Goal: Task Accomplishment & Management: Complete application form

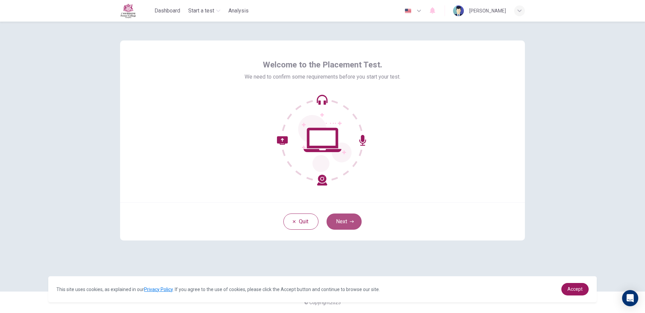
click at [334, 223] on button "Next" at bounding box center [344, 222] width 35 height 16
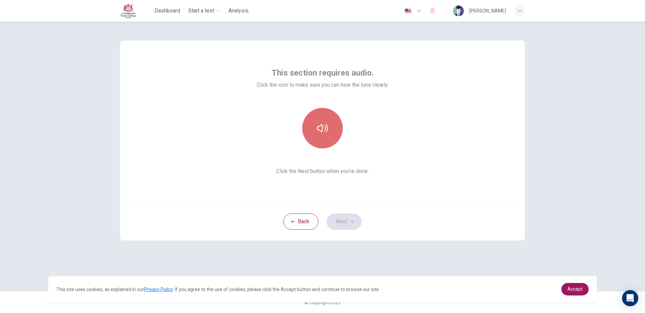
click at [325, 136] on button "button" at bounding box center [322, 128] width 40 height 40
click at [346, 218] on button "Next" at bounding box center [344, 222] width 35 height 16
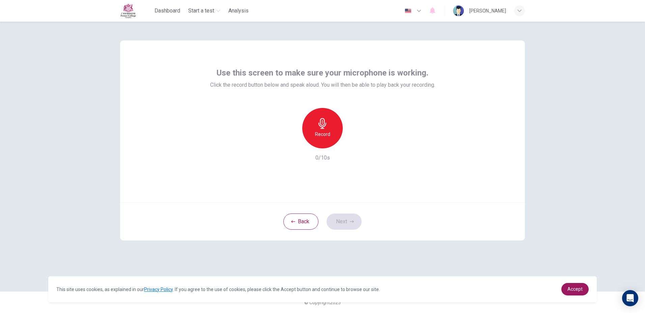
click at [330, 129] on div "Record" at bounding box center [322, 128] width 40 height 40
click at [336, 122] on div "Stop" at bounding box center [322, 128] width 40 height 40
click at [358, 146] on div "button" at bounding box center [353, 143] width 11 height 11
click at [356, 141] on icon "button" at bounding box center [353, 143] width 7 height 7
click at [340, 216] on button "Next" at bounding box center [344, 222] width 35 height 16
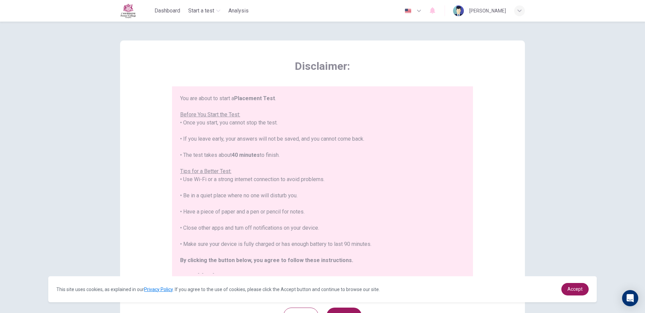
scroll to position [8, 0]
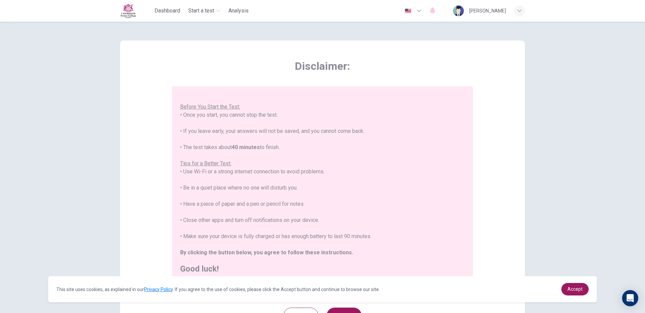
click at [324, 306] on div "Back Next" at bounding box center [322, 316] width 405 height 38
click at [332, 309] on button "Next" at bounding box center [344, 316] width 35 height 16
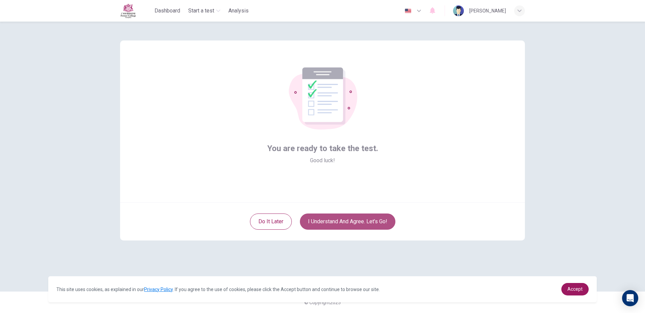
click at [382, 223] on button "I understand and agree. Let’s go!" at bounding box center [347, 222] width 95 height 16
click at [364, 221] on button "I understand and agree. Let’s go!" at bounding box center [347, 222] width 95 height 16
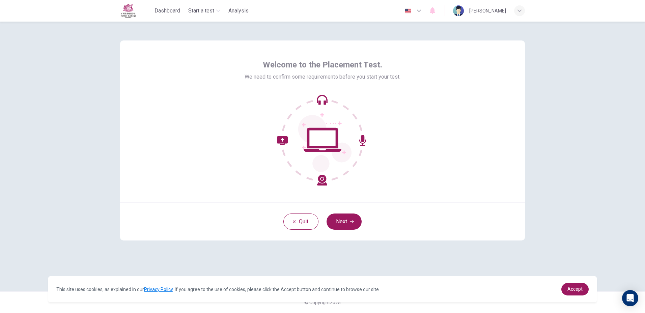
click at [342, 212] on div "Quit Next" at bounding box center [322, 221] width 405 height 38
click at [345, 220] on button "Next" at bounding box center [344, 222] width 35 height 16
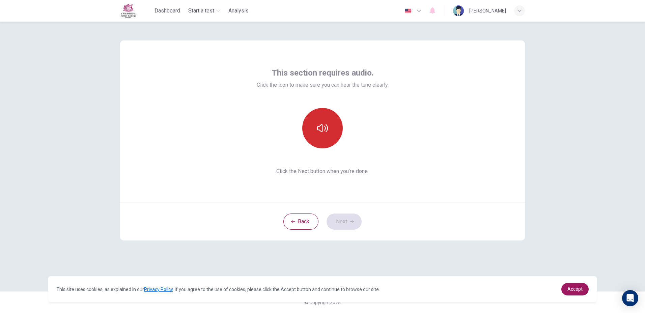
click at [330, 130] on button "button" at bounding box center [322, 128] width 40 height 40
click at [346, 217] on button "Next" at bounding box center [344, 222] width 35 height 16
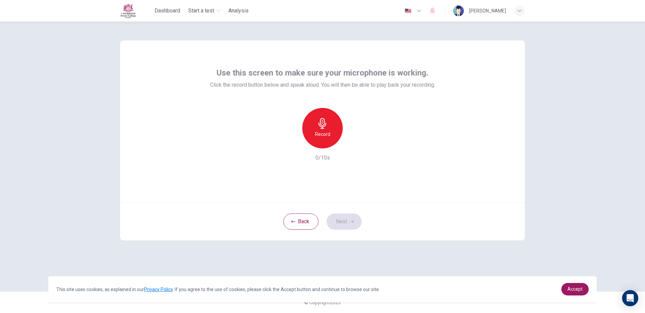
click at [333, 125] on div "Record" at bounding box center [322, 128] width 40 height 40
click at [333, 125] on div "Stop" at bounding box center [322, 128] width 40 height 40
click at [343, 227] on button "Next" at bounding box center [344, 222] width 35 height 16
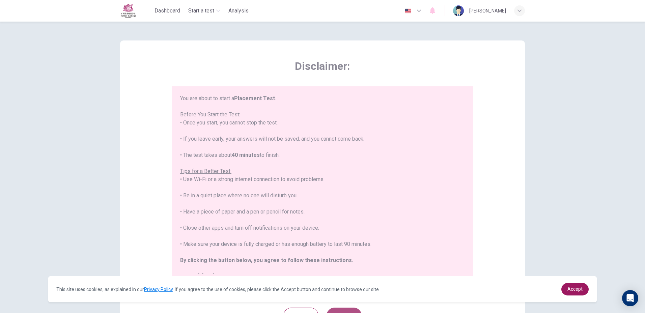
click at [330, 308] on button "Next" at bounding box center [344, 316] width 35 height 16
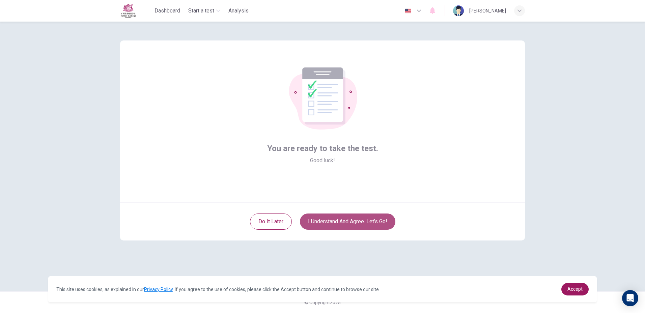
click at [358, 215] on button "I understand and agree. Let’s go!" at bounding box center [347, 222] width 95 height 16
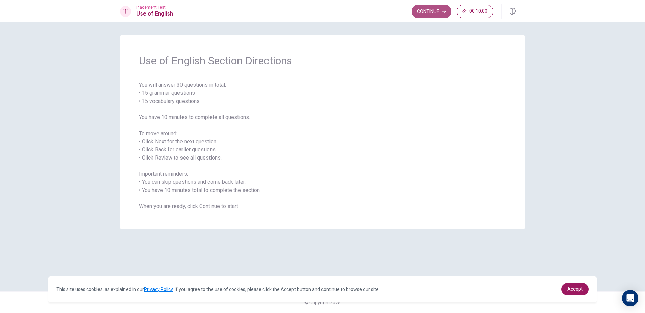
click at [441, 11] on button "Continue" at bounding box center [432, 11] width 40 height 13
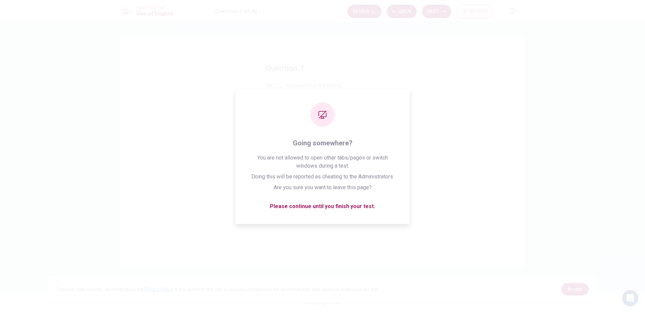
click at [477, 219] on div "Question 1 He ____ a present for his friend. A buys B lives C goes D reads" at bounding box center [322, 152] width 405 height 234
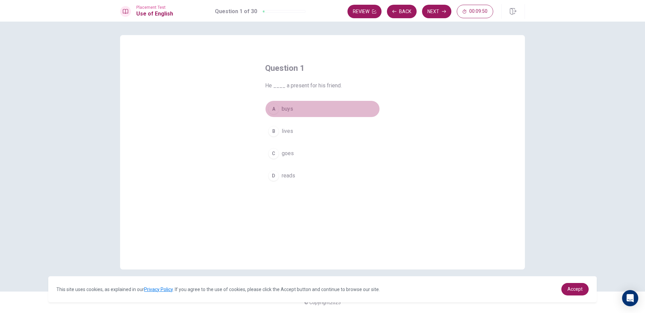
click at [275, 111] on div "A" at bounding box center [273, 109] width 11 height 11
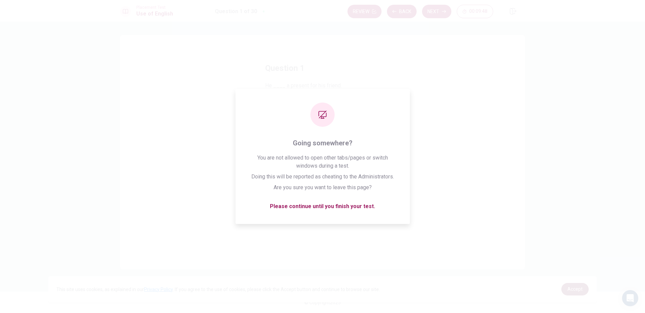
click at [581, 292] on span "Accept" at bounding box center [575, 288] width 15 height 5
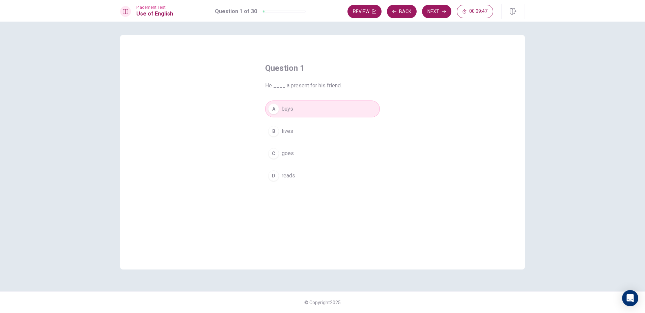
click at [358, 262] on div "Question 1 He ____ a present for his friend. A buys B lives C goes D reads" at bounding box center [323, 161] width 142 height 218
click at [444, 12] on icon "button" at bounding box center [444, 11] width 4 height 4
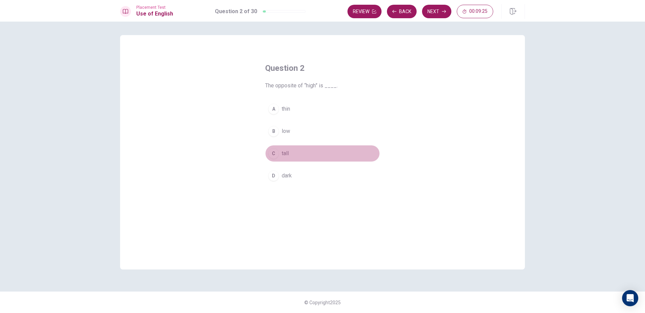
click at [287, 152] on span "tall" at bounding box center [285, 153] width 7 height 8
click at [437, 17] on button "Next" at bounding box center [436, 11] width 29 height 13
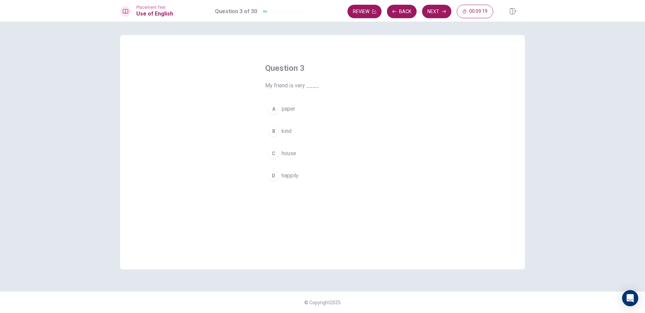
click at [289, 132] on span "kind" at bounding box center [287, 131] width 10 height 8
click at [443, 8] on button "Next" at bounding box center [436, 11] width 29 height 13
click at [288, 177] on span "was been" at bounding box center [293, 176] width 23 height 8
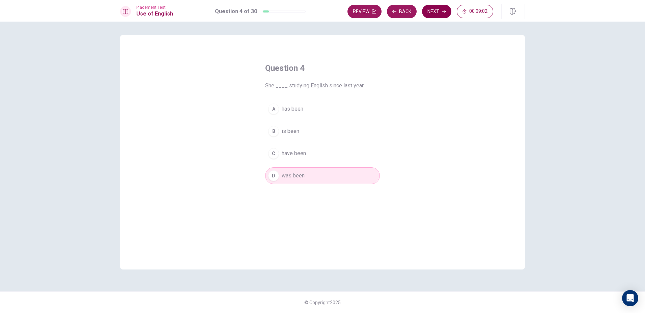
click at [436, 8] on button "Next" at bounding box center [436, 11] width 29 height 13
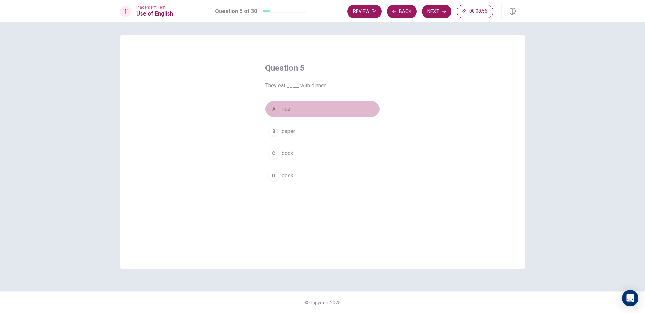
click at [281, 105] on button "A rice" at bounding box center [322, 109] width 115 height 17
click at [441, 7] on button "Next" at bounding box center [436, 11] width 29 height 13
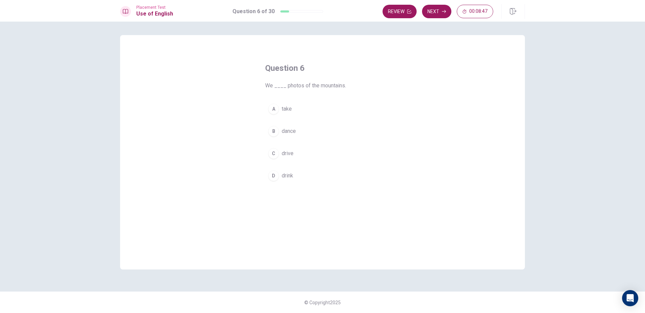
click at [281, 106] on button "A take" at bounding box center [322, 109] width 115 height 17
click at [441, 13] on button "Next" at bounding box center [436, 11] width 29 height 13
click at [280, 102] on button "A Borrow" at bounding box center [322, 109] width 115 height 17
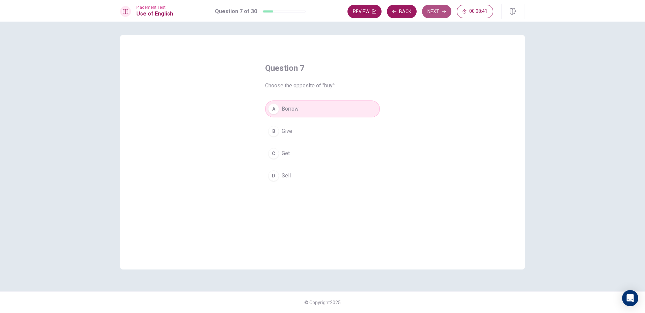
click at [444, 7] on button "Next" at bounding box center [436, 11] width 29 height 13
click at [284, 106] on span "met" at bounding box center [286, 109] width 9 height 8
click at [432, 13] on button "Next" at bounding box center [436, 11] width 29 height 13
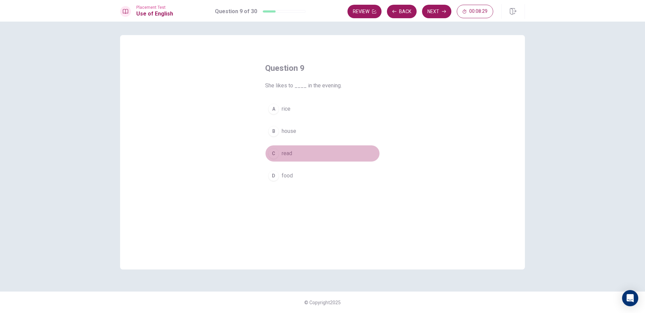
click at [288, 148] on button "C read" at bounding box center [322, 153] width 115 height 17
click at [439, 9] on button "Next" at bounding box center [436, 11] width 29 height 13
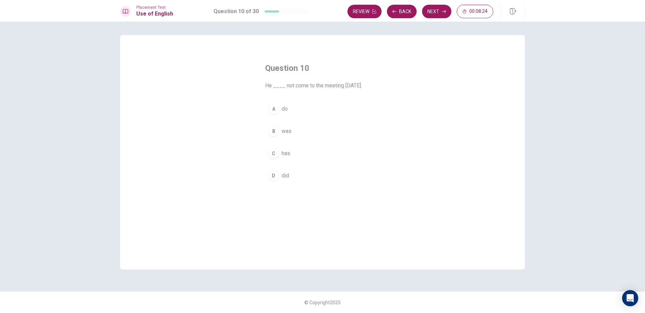
click at [282, 132] on span "was" at bounding box center [287, 131] width 10 height 8
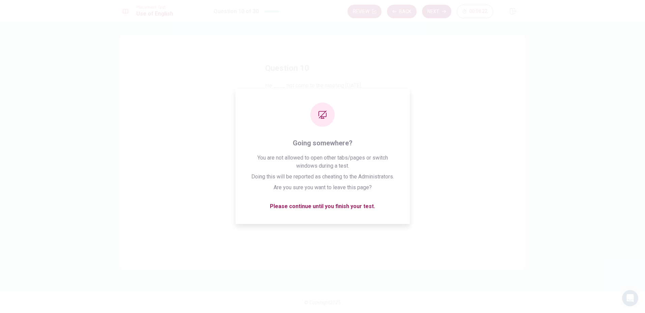
click at [450, 7] on button "Next" at bounding box center [436, 11] width 29 height 13
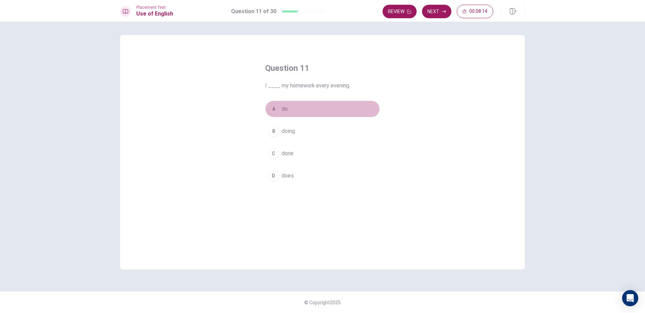
click at [277, 107] on div "A" at bounding box center [273, 109] width 11 height 11
click at [442, 10] on icon "button" at bounding box center [444, 11] width 4 height 4
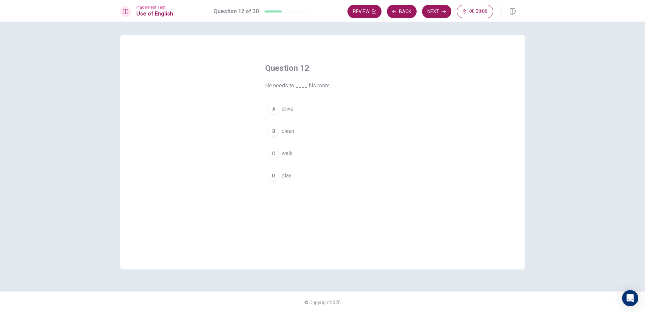
click at [286, 134] on span "clean" at bounding box center [288, 131] width 12 height 8
click at [440, 8] on button "Next" at bounding box center [436, 11] width 29 height 13
click at [294, 156] on button "C Did" at bounding box center [322, 153] width 115 height 17
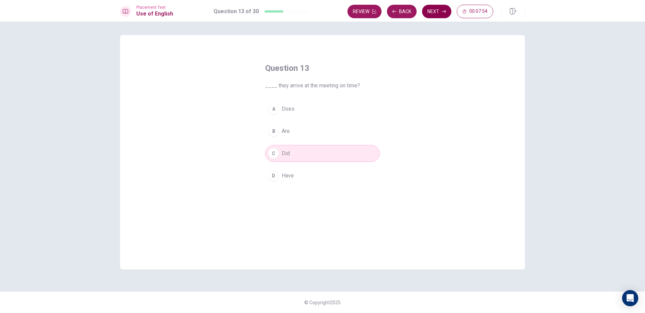
click at [444, 10] on icon "button" at bounding box center [444, 11] width 4 height 4
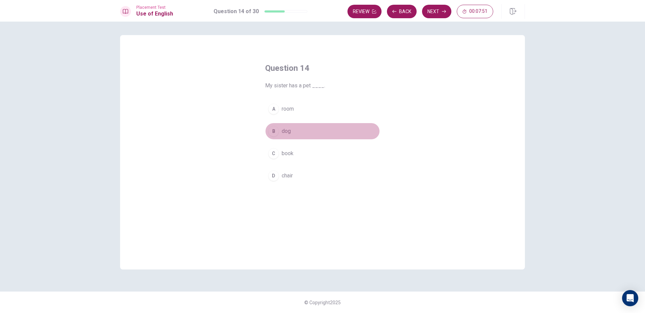
click at [287, 128] on span "dog" at bounding box center [286, 131] width 9 height 8
click at [429, 12] on button "Next" at bounding box center [436, 11] width 29 height 13
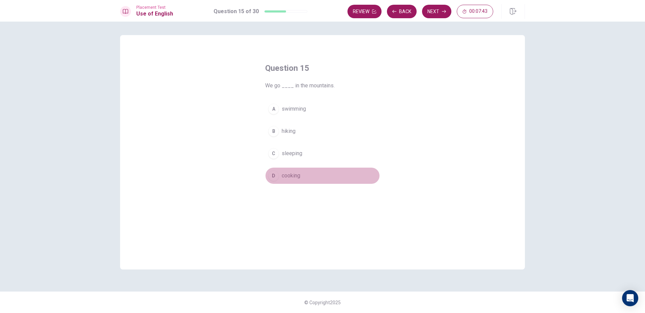
click at [284, 175] on span "cooking" at bounding box center [291, 176] width 19 height 8
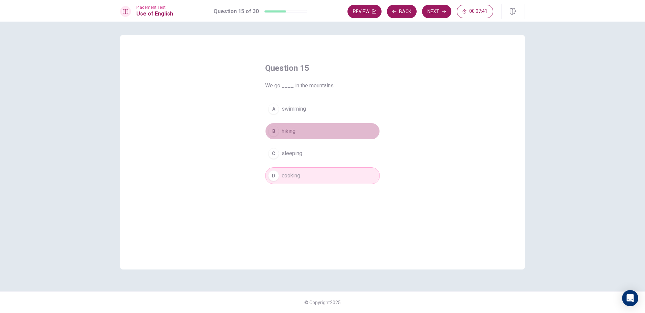
click at [298, 127] on button "B hiking" at bounding box center [322, 131] width 115 height 17
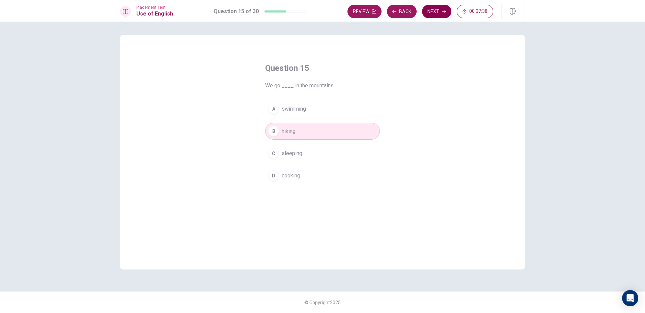
click at [434, 12] on button "Next" at bounding box center [436, 11] width 29 height 13
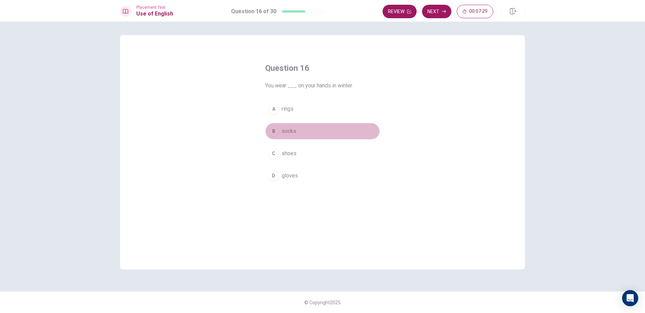
click at [291, 132] on span "socks" at bounding box center [289, 131] width 15 height 8
click at [300, 175] on button "D gloves" at bounding box center [322, 175] width 115 height 17
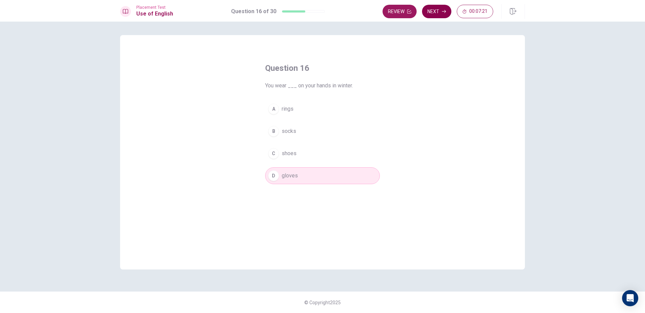
click at [441, 10] on button "Next" at bounding box center [436, 11] width 29 height 13
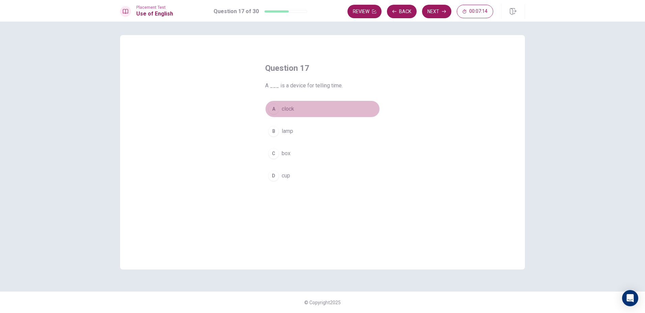
click at [276, 103] on button "A clock" at bounding box center [322, 109] width 115 height 17
click at [432, 8] on button "Next" at bounding box center [436, 11] width 29 height 13
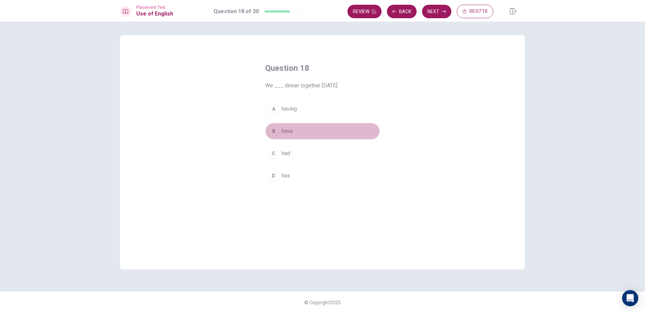
click at [286, 133] on span "have" at bounding box center [287, 131] width 11 height 8
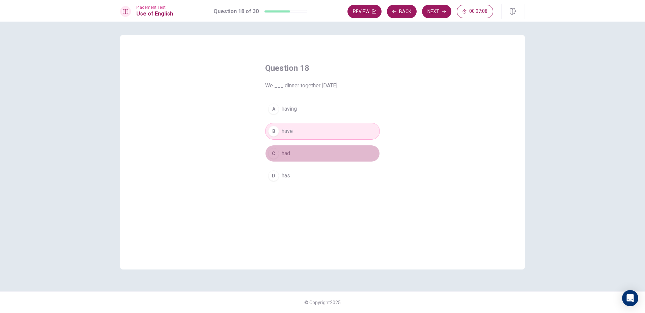
click at [318, 153] on button "C had" at bounding box center [322, 153] width 115 height 17
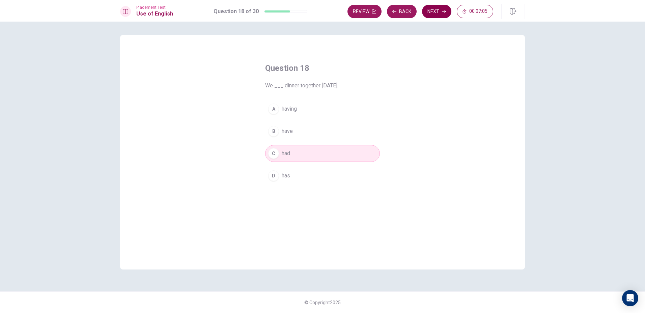
click at [441, 8] on button "Next" at bounding box center [436, 11] width 29 height 13
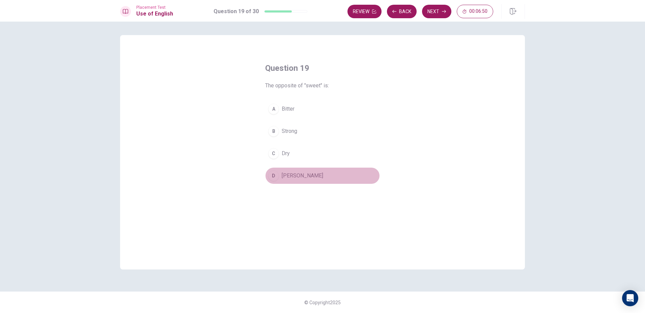
click at [289, 177] on span "[PERSON_NAME]" at bounding box center [303, 176] width 42 height 8
click at [447, 7] on button "Next" at bounding box center [436, 11] width 29 height 13
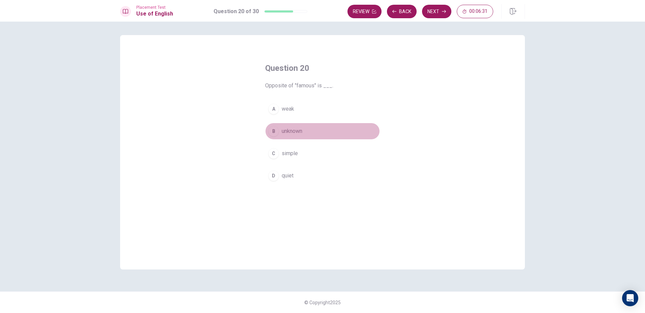
click at [300, 130] on span "unknown" at bounding box center [292, 131] width 21 height 8
click at [438, 13] on button "Next" at bounding box center [436, 11] width 29 height 13
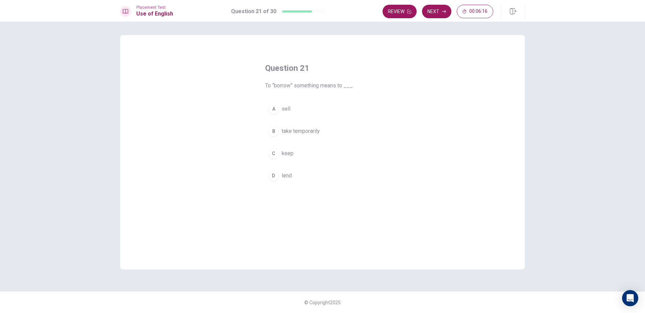
click at [303, 130] on span "take temporarily" at bounding box center [301, 131] width 38 height 8
click at [438, 12] on button "Next" at bounding box center [436, 11] width 29 height 13
click at [301, 151] on span "detailed" at bounding box center [291, 153] width 19 height 8
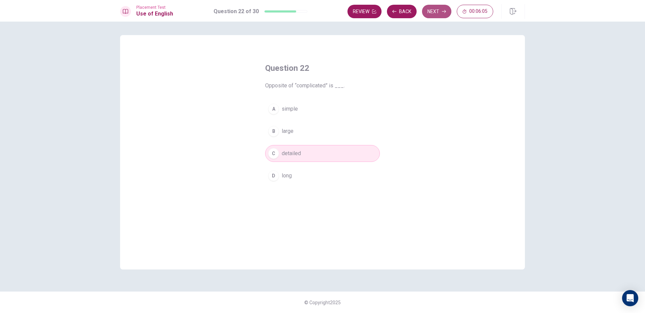
click at [446, 6] on button "Next" at bounding box center [436, 11] width 29 height 13
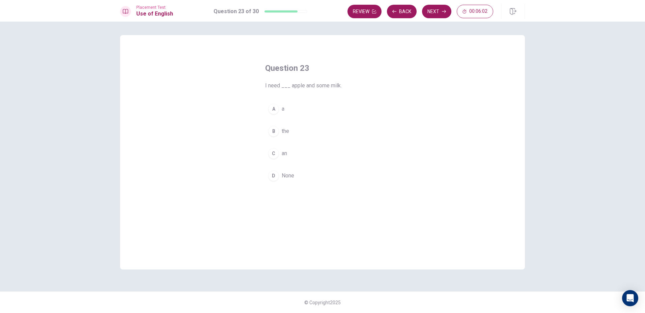
drag, startPoint x: 280, startPoint y: 147, endPoint x: 286, endPoint y: 144, distance: 6.2
click at [282, 147] on button "C an" at bounding box center [322, 153] width 115 height 17
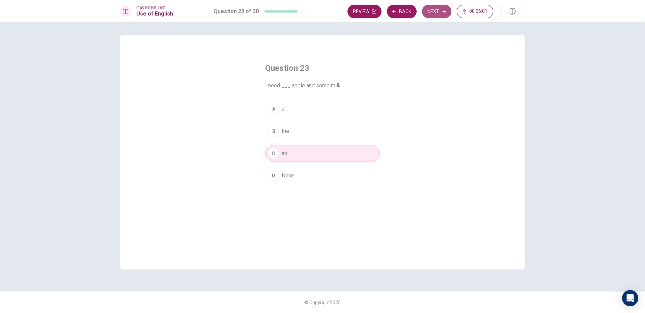
click at [429, 12] on button "Next" at bounding box center [436, 11] width 29 height 13
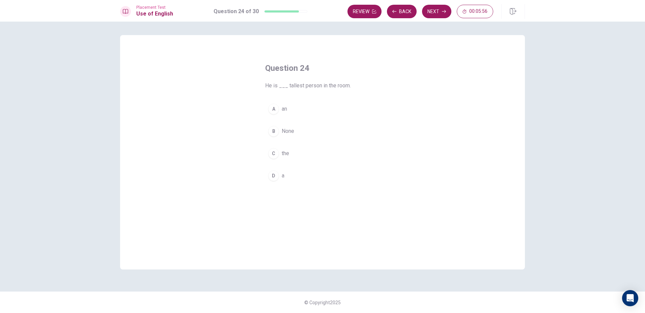
click at [278, 171] on button "D a" at bounding box center [322, 175] width 115 height 17
click at [294, 143] on div "A an B None C the D a" at bounding box center [322, 143] width 115 height 84
click at [298, 153] on button "C the" at bounding box center [322, 153] width 115 height 17
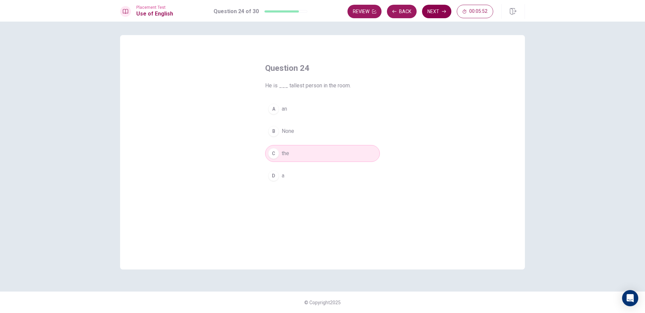
click at [441, 9] on button "Next" at bounding box center [436, 11] width 29 height 13
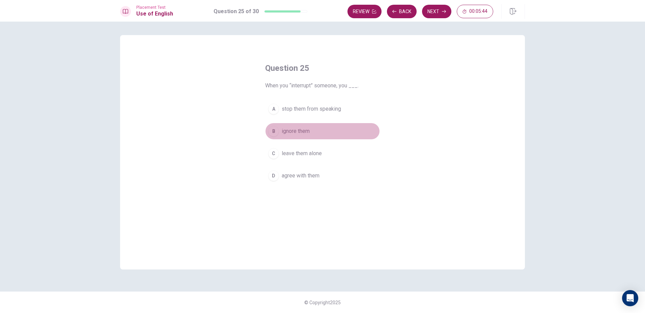
click at [310, 129] on span "ignore them" at bounding box center [296, 131] width 28 height 8
click at [436, 14] on button "Next" at bounding box center [436, 11] width 29 height 13
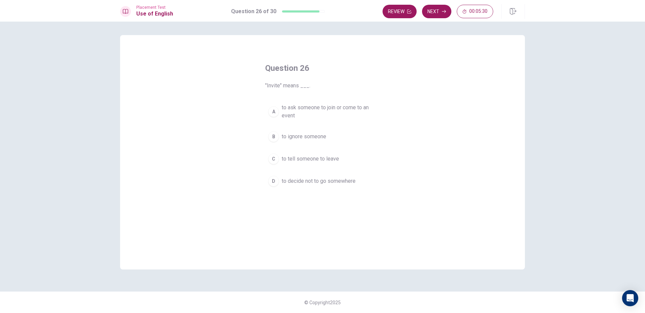
click at [329, 112] on span "to ask someone to join or come to an event" at bounding box center [329, 112] width 95 height 16
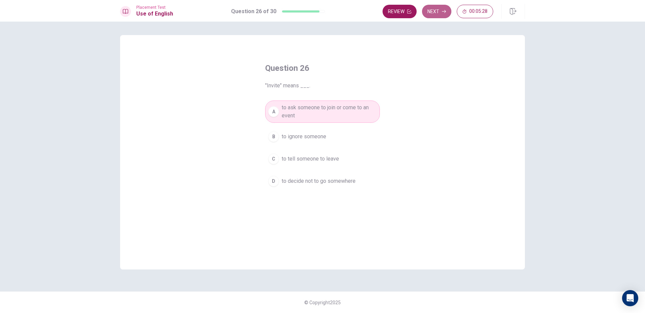
drag, startPoint x: 440, startPoint y: 15, endPoint x: 435, endPoint y: 16, distance: 4.8
click at [435, 16] on button "Next" at bounding box center [436, 11] width 29 height 13
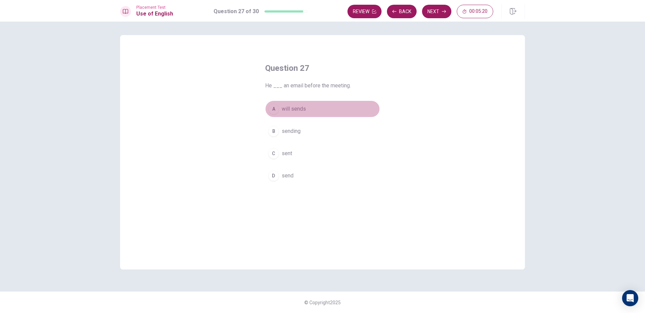
click at [299, 111] on span "will sends" at bounding box center [294, 109] width 24 height 8
click at [442, 13] on icon "button" at bounding box center [444, 11] width 4 height 4
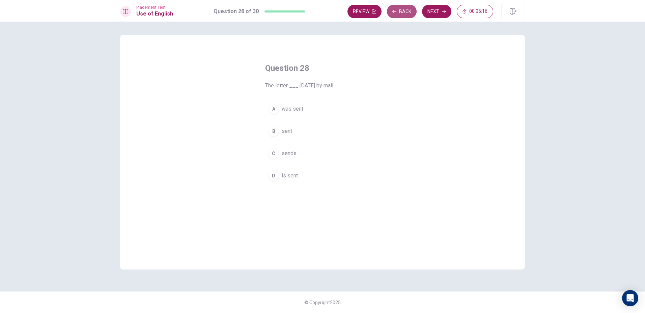
click at [405, 12] on button "Back" at bounding box center [402, 11] width 30 height 13
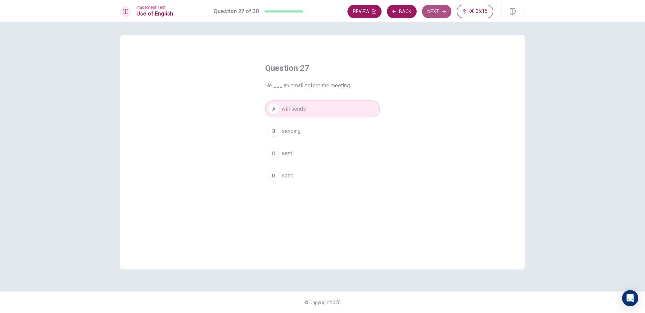
click at [427, 14] on button "Next" at bounding box center [436, 11] width 29 height 13
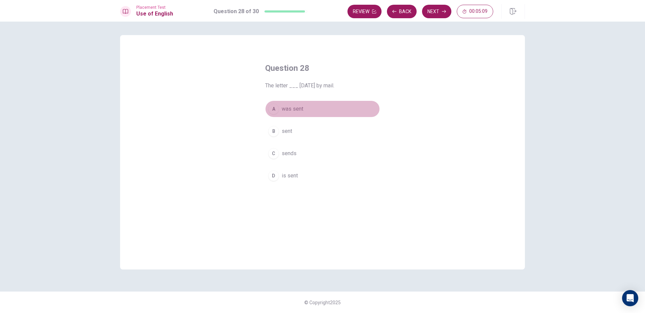
click at [285, 109] on span "was sent" at bounding box center [293, 109] width 22 height 8
click at [438, 16] on button "Next" at bounding box center [436, 11] width 29 height 13
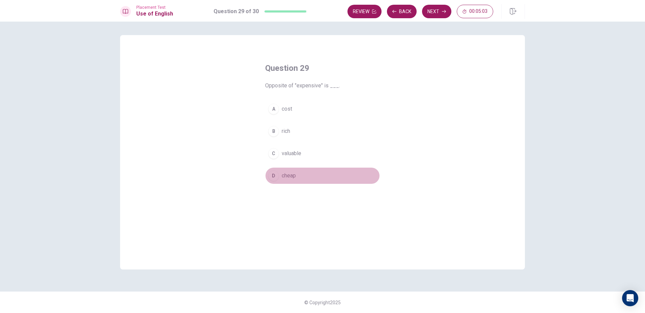
drag, startPoint x: 294, startPoint y: 176, endPoint x: 324, endPoint y: 145, distance: 43.2
click at [294, 176] on span "cheap" at bounding box center [289, 176] width 14 height 8
click at [292, 131] on button "B rich" at bounding box center [322, 131] width 115 height 17
click at [335, 173] on button "D cheap" at bounding box center [322, 175] width 115 height 17
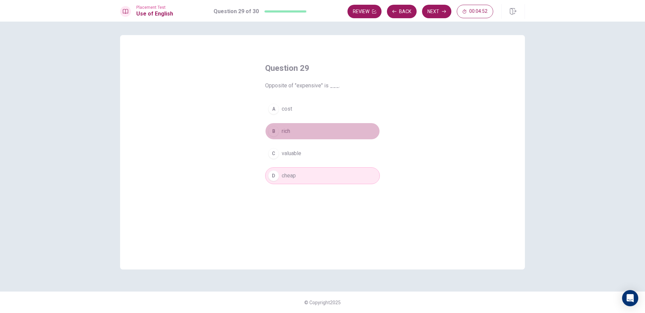
click at [354, 131] on button "B rich" at bounding box center [322, 131] width 115 height 17
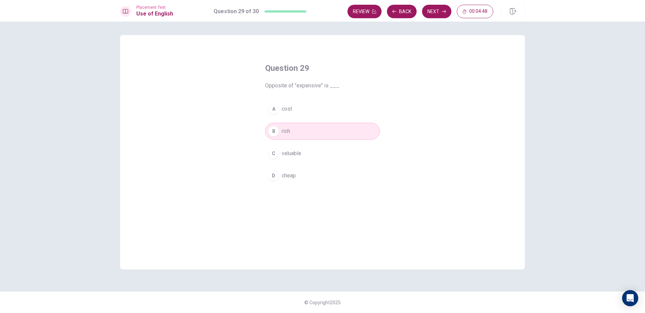
click at [331, 175] on button "D cheap" at bounding box center [322, 175] width 115 height 17
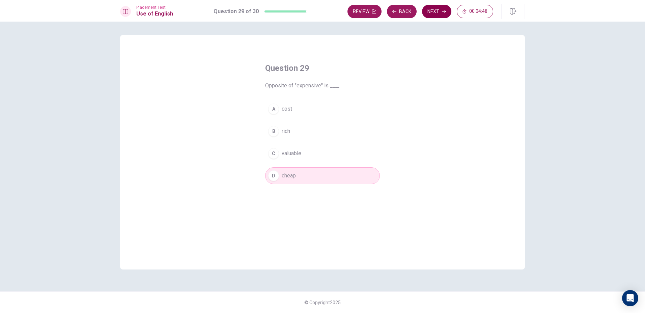
click at [441, 15] on button "Next" at bounding box center [436, 11] width 29 height 13
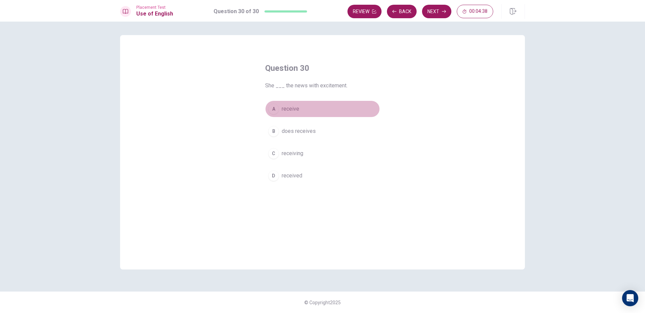
click at [285, 111] on span "receive" at bounding box center [291, 109] width 18 height 8
click at [307, 131] on span "does receives" at bounding box center [299, 131] width 34 height 8
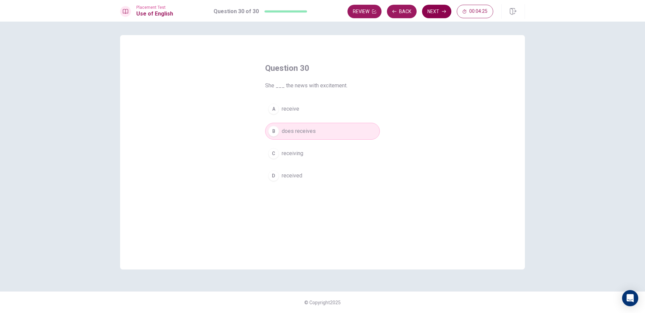
click at [448, 7] on button "Next" at bounding box center [436, 11] width 29 height 13
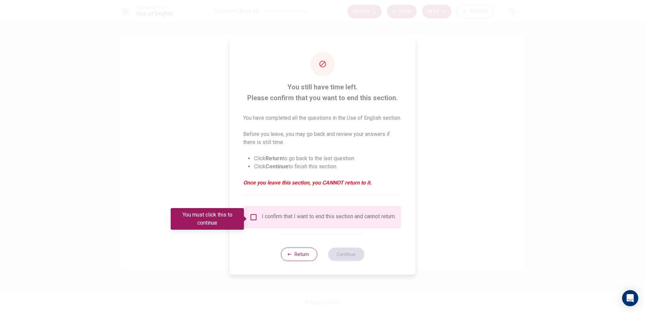
click at [253, 221] on input "You must click this to continue" at bounding box center [254, 217] width 8 height 8
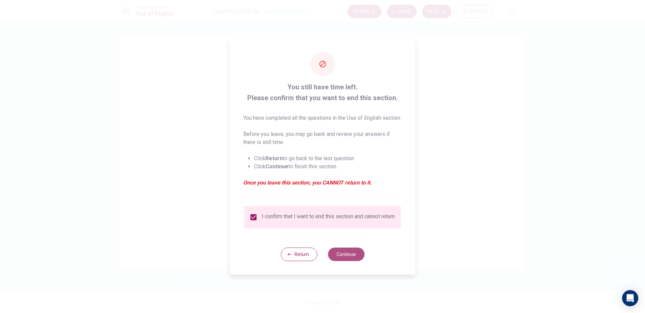
click at [357, 261] on button "Continue" at bounding box center [346, 254] width 36 height 13
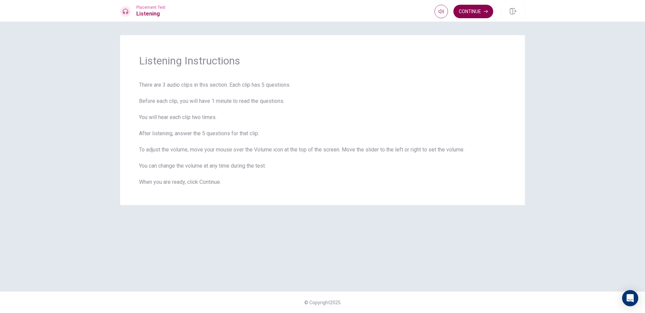
click at [481, 16] on button "Continue" at bounding box center [473, 11] width 40 height 13
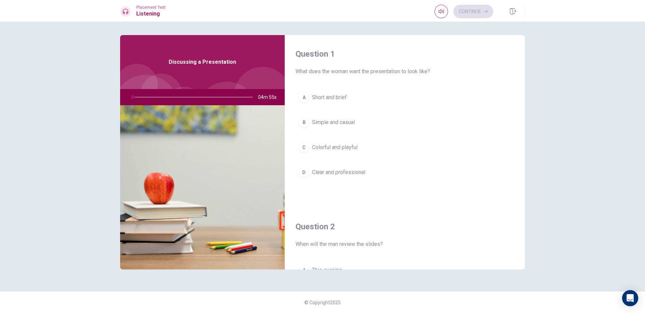
drag, startPoint x: 515, startPoint y: 4, endPoint x: 473, endPoint y: 45, distance: 58.2
click at [510, 10] on div "Placement Test Listening Continue" at bounding box center [322, 11] width 645 height 22
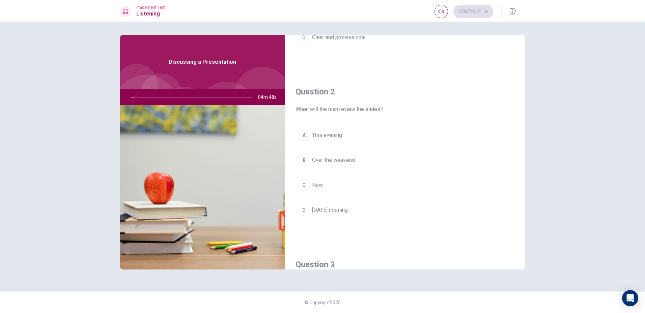
scroll to position [169, 0]
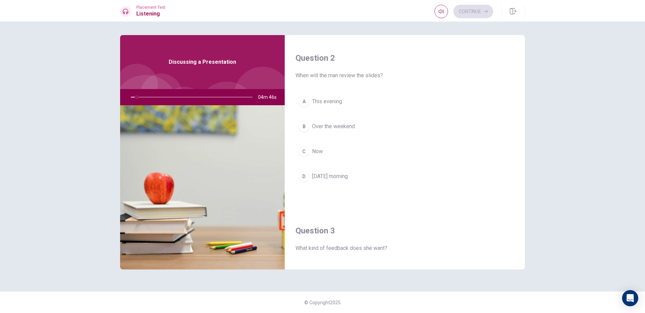
drag, startPoint x: 296, startPoint y: 75, endPoint x: 372, endPoint y: 79, distance: 76.3
click at [372, 79] on span "When will the man review the slides?" at bounding box center [405, 76] width 219 height 8
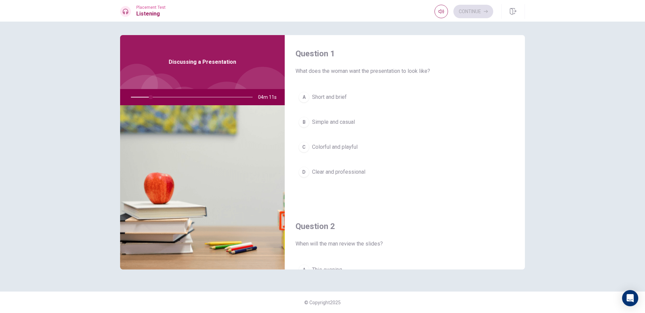
scroll to position [0, 0]
drag, startPoint x: 151, startPoint y: 96, endPoint x: 147, endPoint y: 101, distance: 6.3
click at [147, 101] on div at bounding box center [190, 97] width 135 height 16
click at [162, 98] on div at bounding box center [190, 97] width 135 height 16
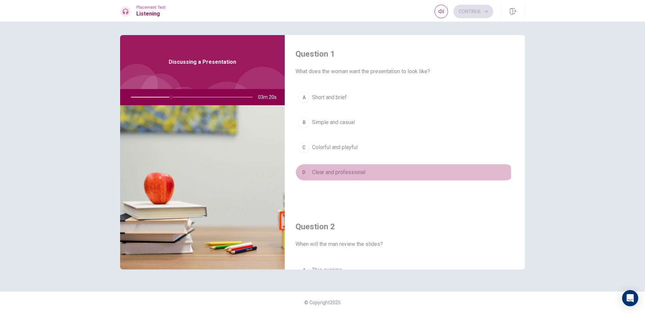
click at [339, 174] on span "Clear and professional" at bounding box center [338, 172] width 53 height 8
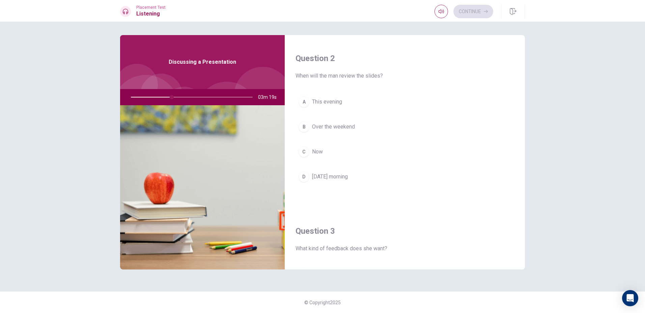
scroll to position [169, 0]
click at [319, 102] on span "This evening" at bounding box center [327, 102] width 30 height 8
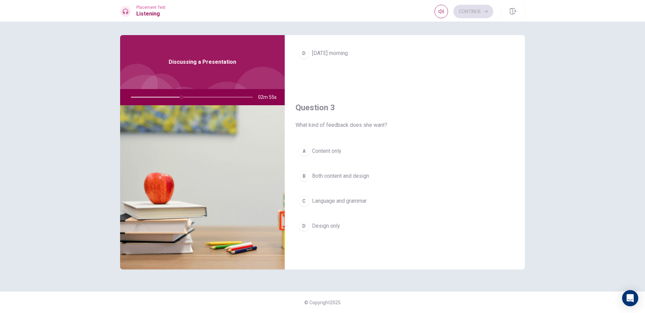
scroll to position [326, 0]
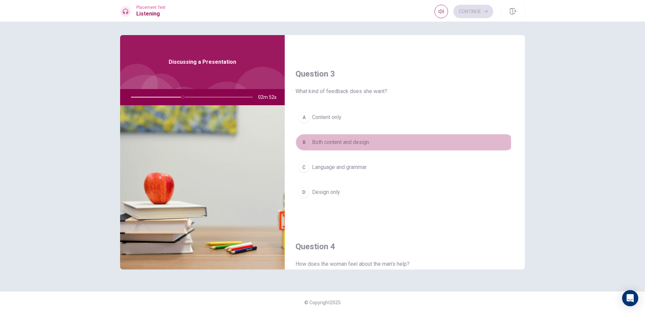
click at [354, 144] on span "Both content and design" at bounding box center [340, 142] width 57 height 8
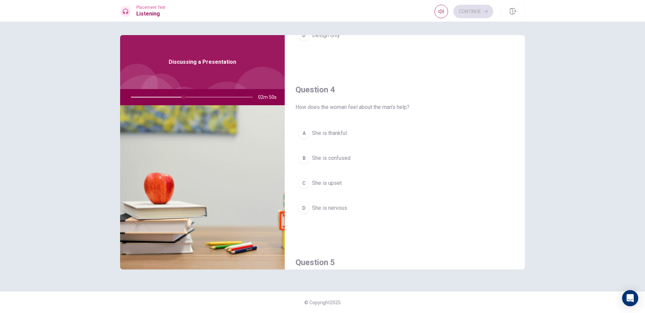
scroll to position [494, 0]
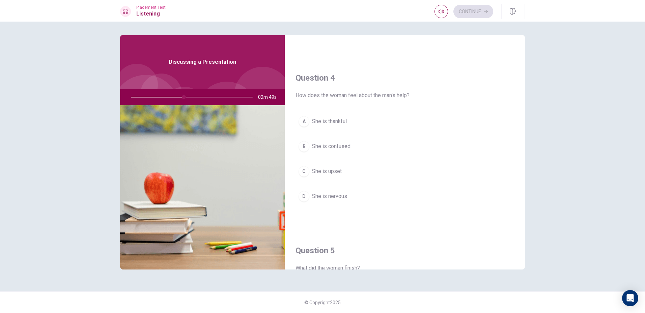
click at [335, 116] on button "A She is thankful" at bounding box center [405, 121] width 219 height 17
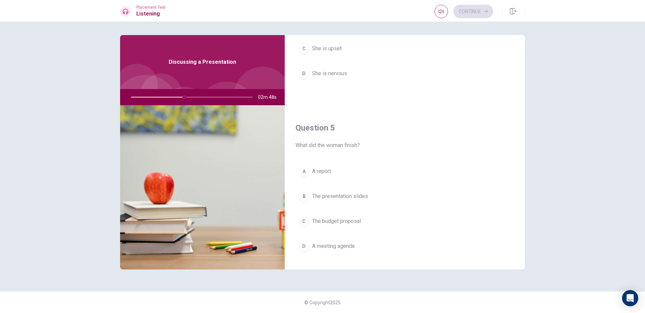
scroll to position [629, 0]
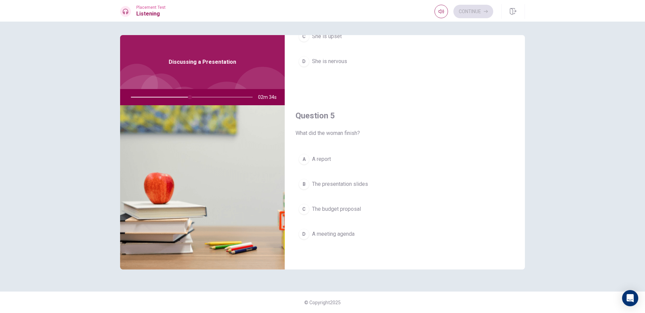
click at [356, 187] on span "The presentation slides" at bounding box center [340, 184] width 56 height 8
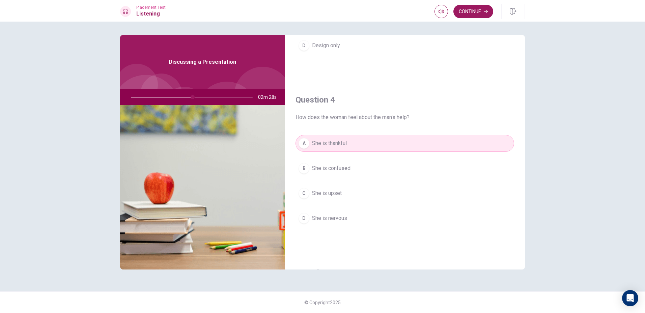
scroll to position [607, 0]
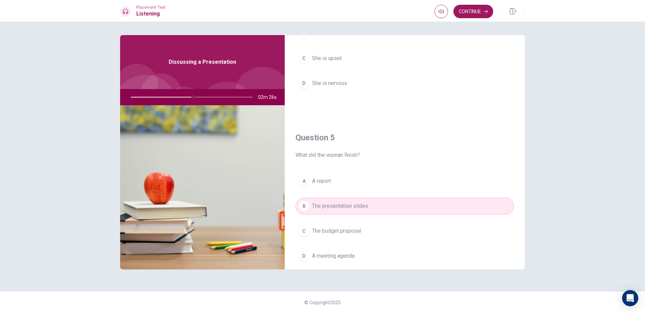
click at [463, 95] on div "A She is thankful B She is confused C She is upset D She is nervous" at bounding box center [405, 52] width 219 height 105
click at [213, 99] on div at bounding box center [190, 97] width 135 height 16
click at [217, 90] on div at bounding box center [190, 97] width 135 height 16
click at [208, 97] on div at bounding box center [190, 97] width 135 height 16
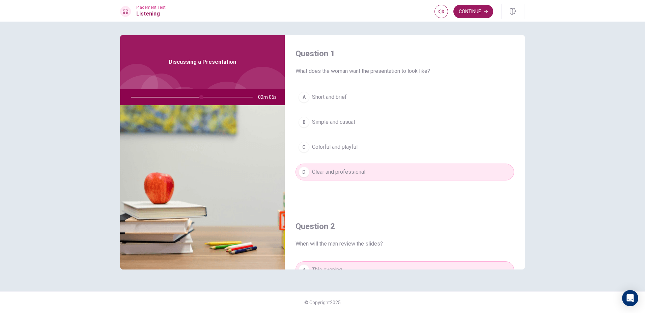
scroll to position [0, 0]
click at [477, 15] on button "Continue" at bounding box center [473, 11] width 40 height 13
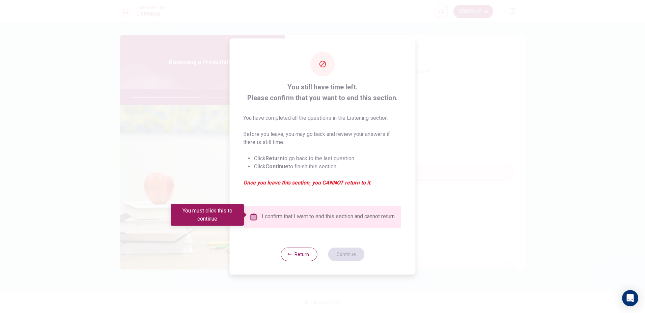
click at [250, 213] on input "You must click this to continue" at bounding box center [254, 217] width 8 height 8
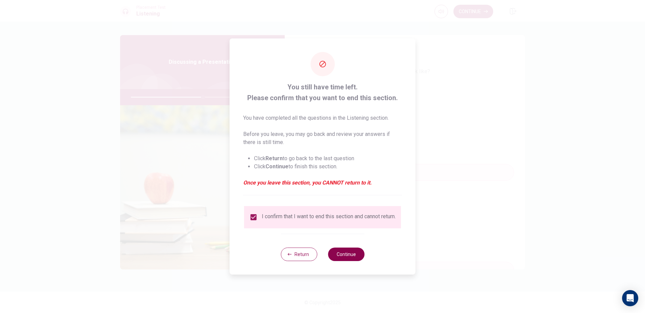
click at [358, 258] on button "Continue" at bounding box center [346, 254] width 36 height 13
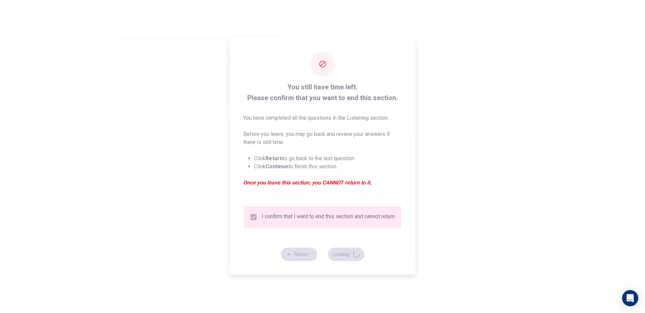
type input "60"
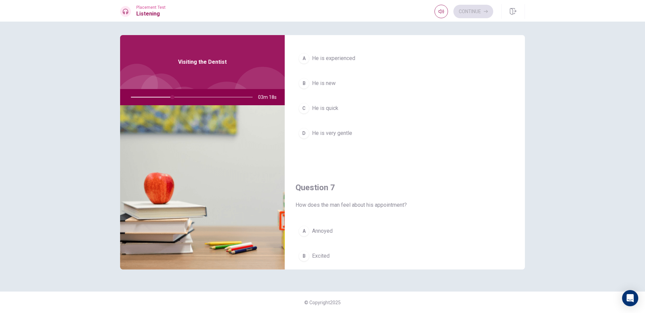
scroll to position [34, 0]
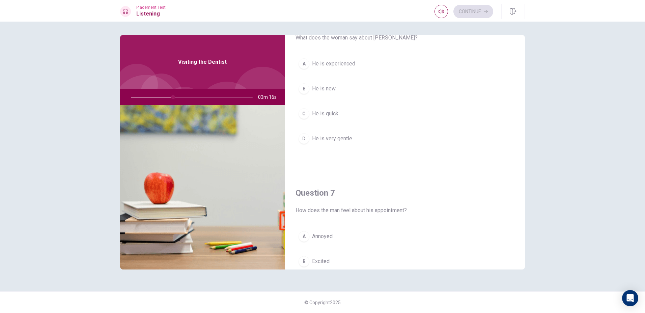
click at [339, 141] on span "He is very gentle" at bounding box center [332, 139] width 40 height 8
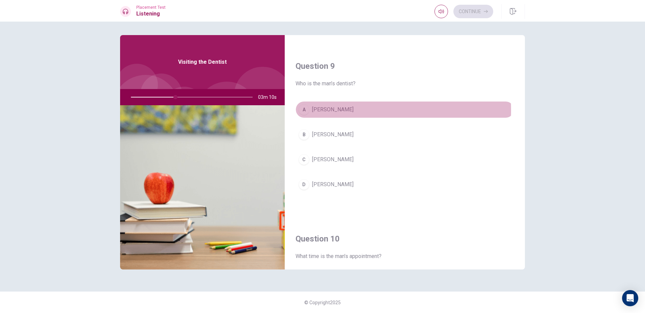
click at [324, 110] on span "[PERSON_NAME]" at bounding box center [333, 110] width 42 height 8
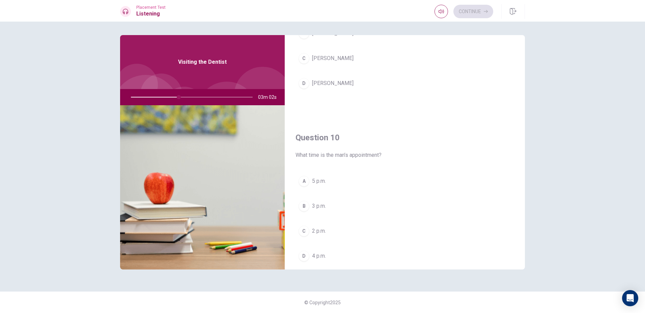
scroll to position [596, 0]
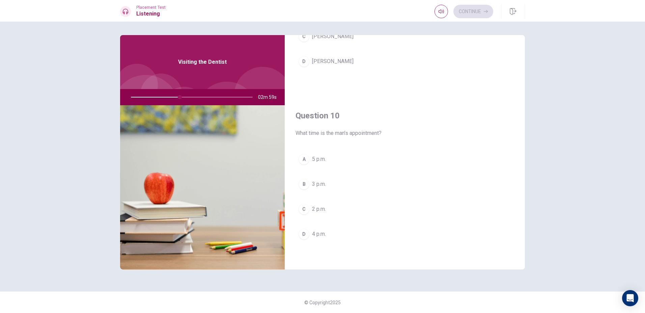
click at [337, 186] on button "B 3 p.m." at bounding box center [405, 184] width 219 height 17
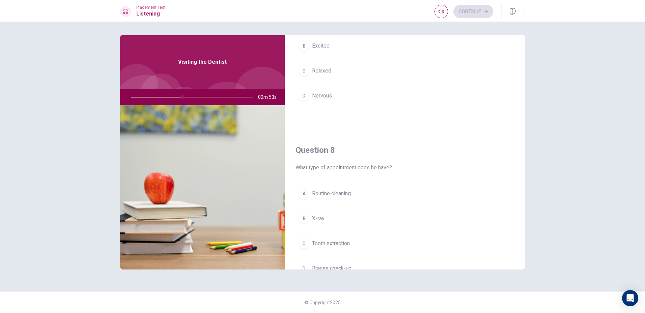
scroll to position [258, 0]
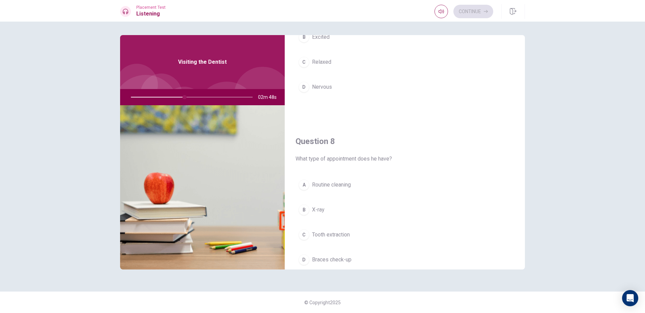
click at [332, 262] on span "Braces check-up" at bounding box center [331, 260] width 39 height 8
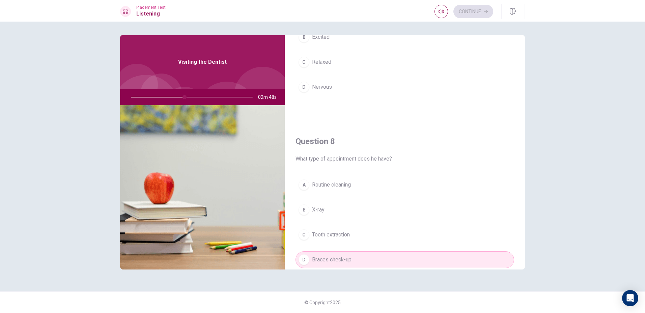
scroll to position [123, 0]
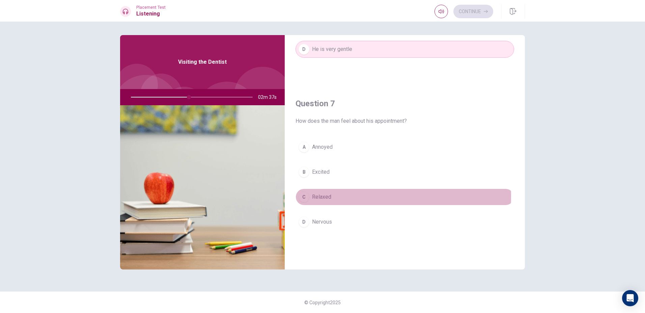
click at [334, 197] on button "C Relaxed" at bounding box center [405, 197] width 219 height 17
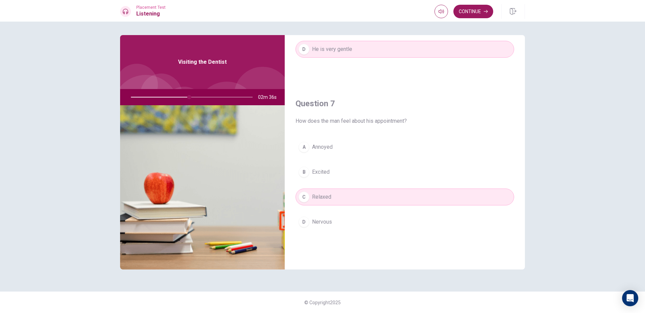
click at [343, 173] on button "B Excited" at bounding box center [405, 172] width 219 height 17
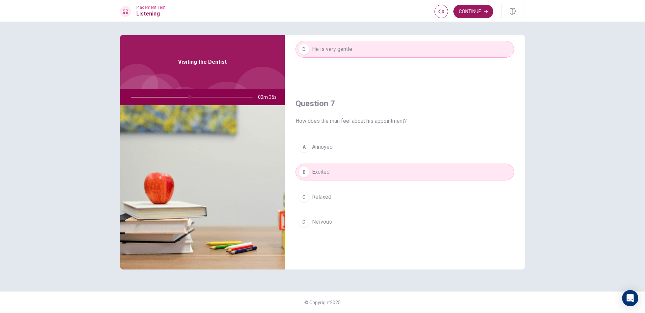
click at [343, 225] on button "D Nervous" at bounding box center [405, 222] width 219 height 17
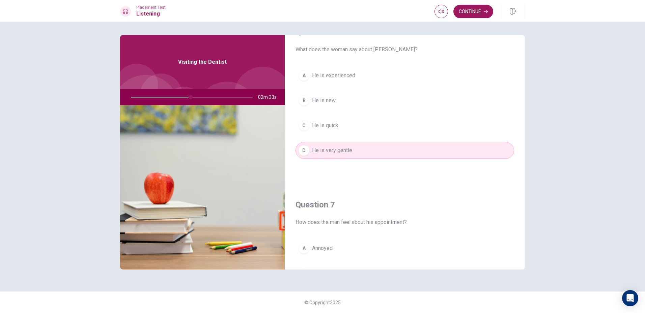
scroll to position [0, 0]
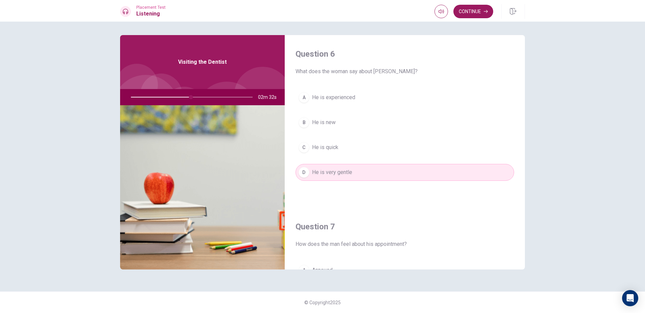
drag, startPoint x: 191, startPoint y: 94, endPoint x: 228, endPoint y: 99, distance: 37.1
click at [228, 99] on div at bounding box center [190, 97] width 135 height 16
click at [476, 10] on button "Continue" at bounding box center [473, 11] width 40 height 13
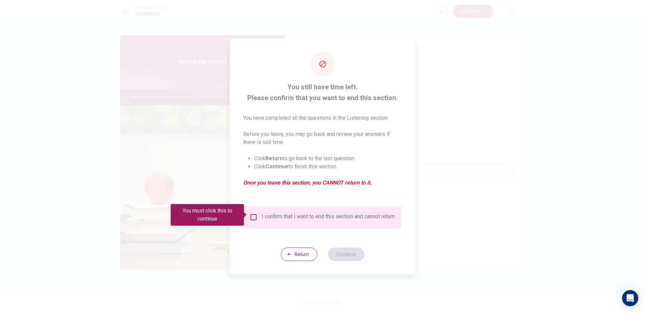
click at [251, 213] on input "You must click this to continue" at bounding box center [254, 217] width 8 height 8
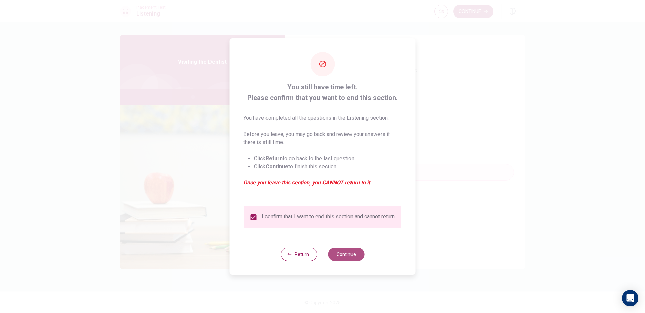
click at [348, 258] on button "Continue" at bounding box center [346, 254] width 36 height 13
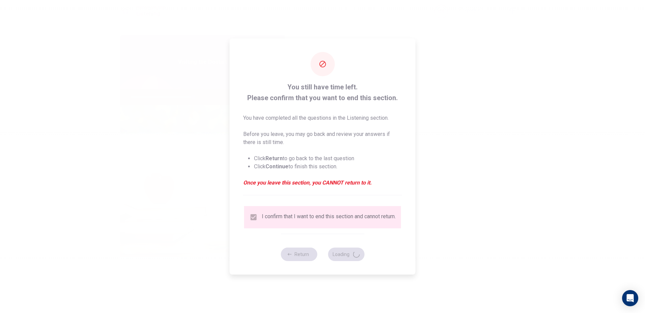
type input "52"
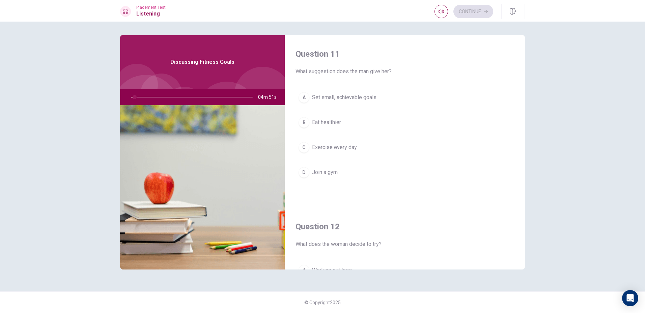
drag, startPoint x: 297, startPoint y: 73, endPoint x: 401, endPoint y: 75, distance: 104.6
click at [401, 75] on span "What suggestion does the man give her?" at bounding box center [405, 71] width 219 height 8
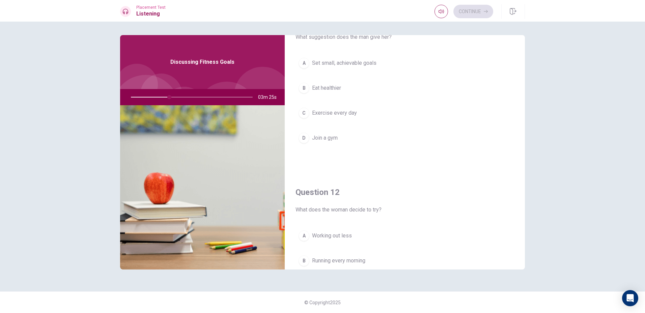
scroll to position [34, 0]
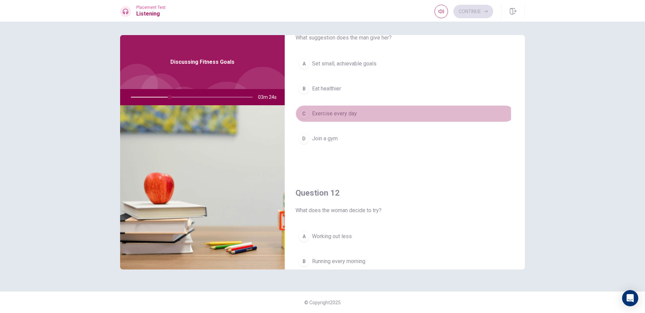
click at [335, 115] on span "Exercise every day" at bounding box center [334, 114] width 45 height 8
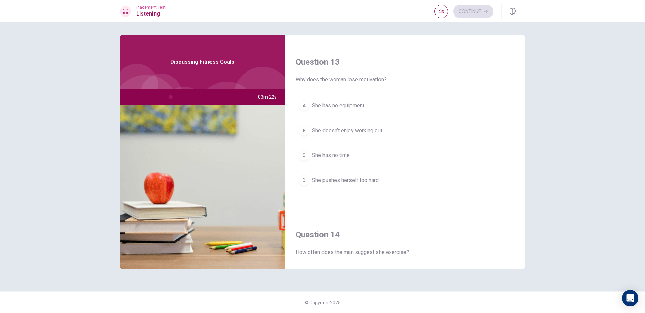
scroll to position [472, 0]
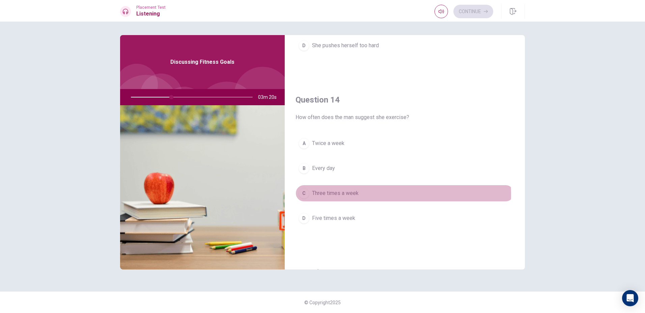
click at [324, 194] on span "Three times a week" at bounding box center [335, 193] width 47 height 8
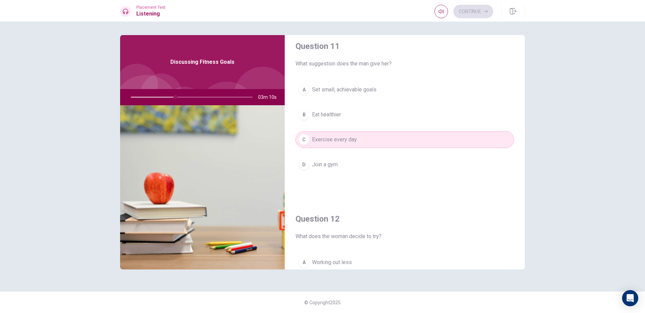
scroll to position [0, 0]
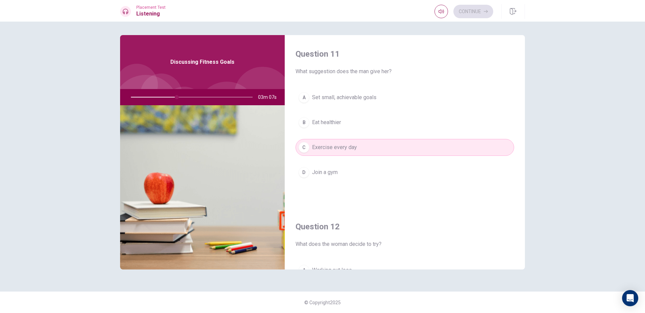
click at [374, 99] on span "Set small, achievable goals" at bounding box center [344, 97] width 64 height 8
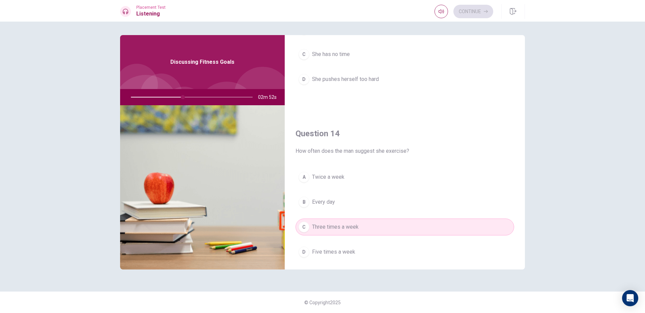
scroll to position [629, 0]
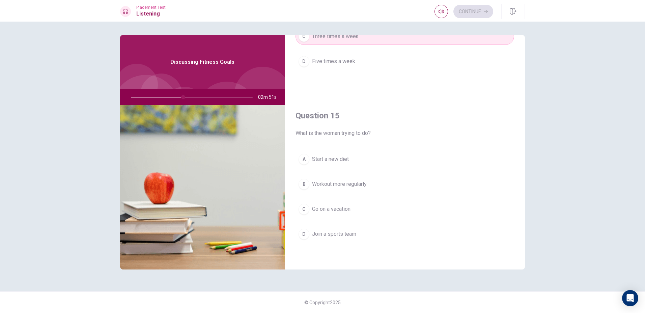
click at [369, 184] on button "B Workout more regularly" at bounding box center [405, 184] width 219 height 17
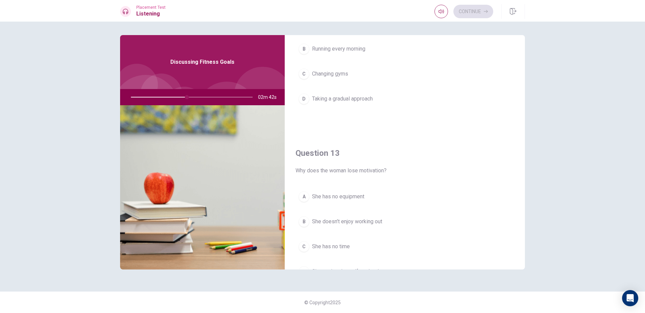
scroll to position [258, 0]
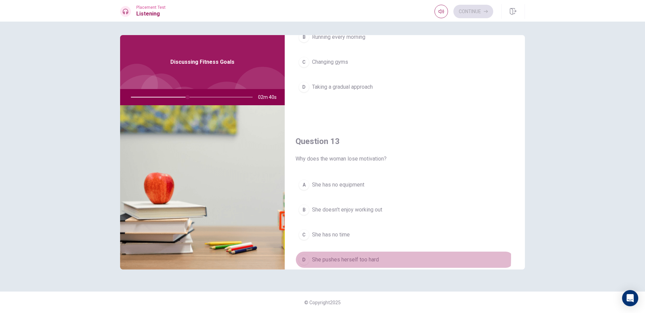
click at [359, 258] on span "She pushes herself too hard" at bounding box center [345, 260] width 67 height 8
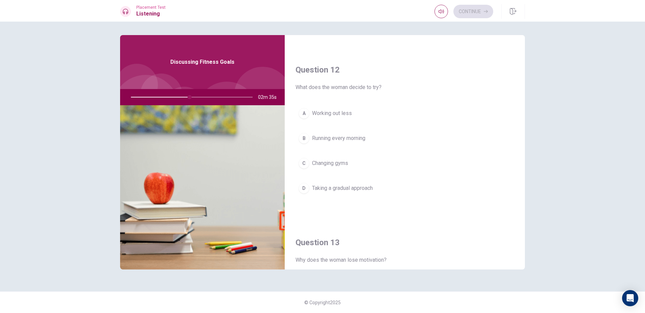
scroll to position [123, 0]
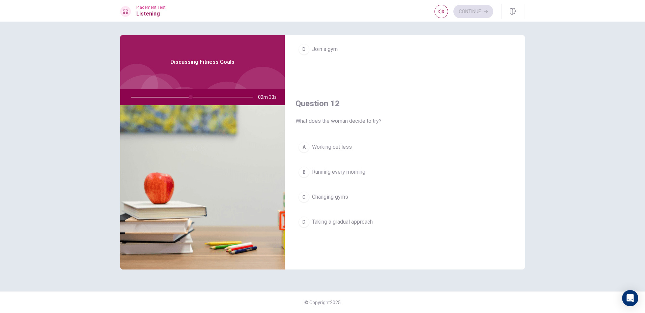
click at [347, 174] on span "Running every morning" at bounding box center [338, 172] width 53 height 8
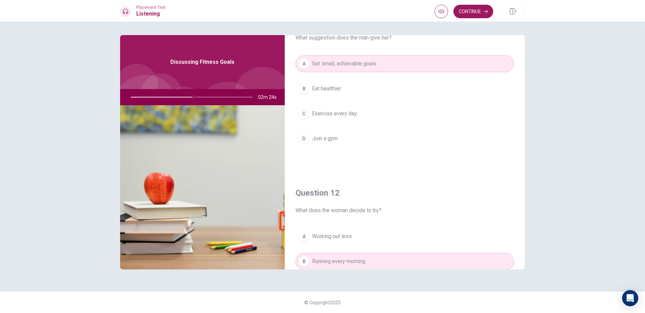
scroll to position [0, 0]
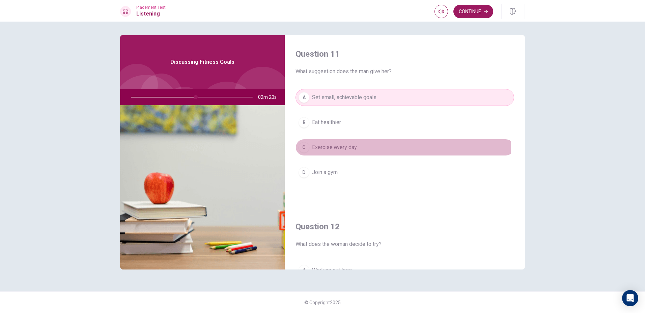
click at [378, 146] on button "C Exercise every day" at bounding box center [405, 147] width 219 height 17
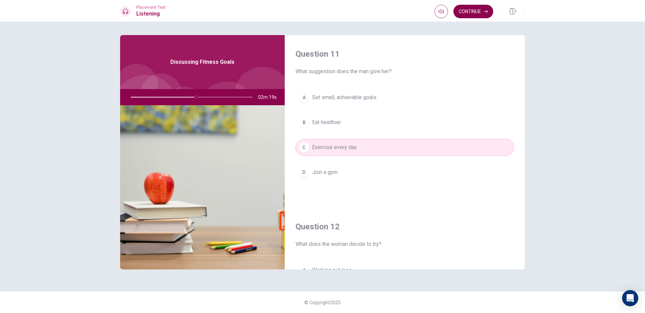
click at [474, 9] on button "Continue" at bounding box center [473, 11] width 40 height 13
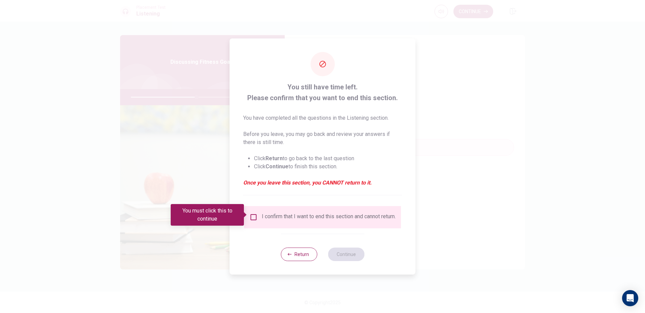
click at [253, 198] on div "You still have time left. Please confirm that you want to end this section. You…" at bounding box center [323, 156] width 186 height 236
click at [253, 214] on input "You must click this to continue" at bounding box center [254, 217] width 8 height 8
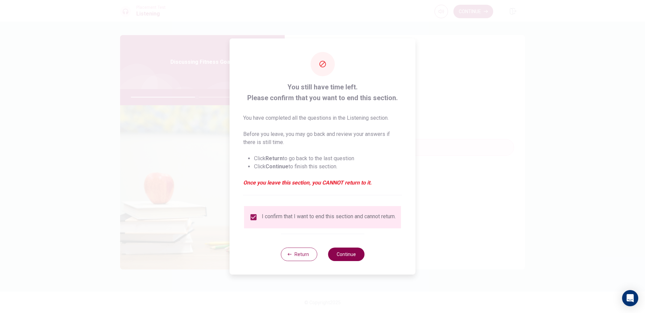
click at [350, 257] on button "Continue" at bounding box center [346, 254] width 36 height 13
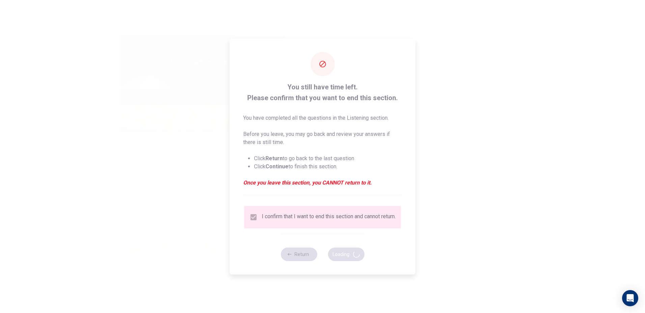
type input "56"
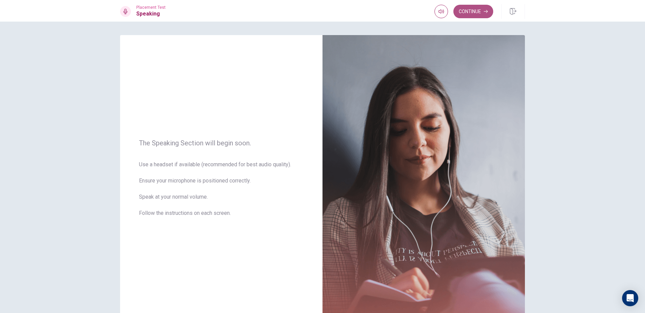
click at [485, 10] on icon "button" at bounding box center [486, 11] width 4 height 4
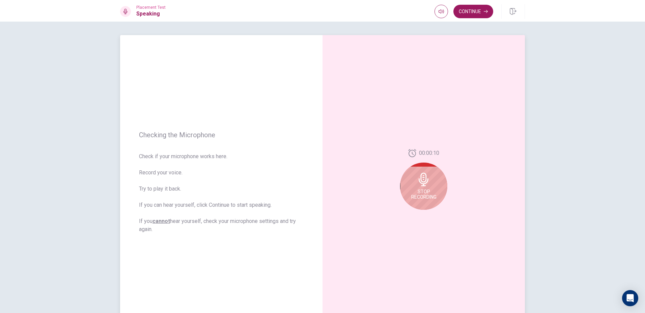
scroll to position [34, 0]
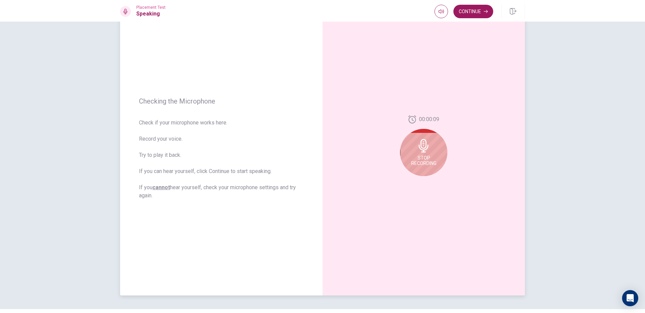
click at [429, 162] on span "Stop Recording" at bounding box center [423, 160] width 25 height 11
click at [435, 184] on div "00:00:08" at bounding box center [423, 149] width 47 height 76
click at [433, 185] on div at bounding box center [424, 181] width 24 height 9
click at [428, 185] on button "Play Audio" at bounding box center [430, 181] width 9 height 9
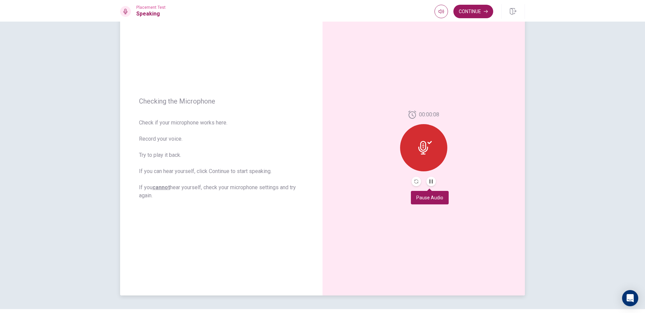
click at [432, 185] on button "Pause Audio" at bounding box center [430, 181] width 9 height 9
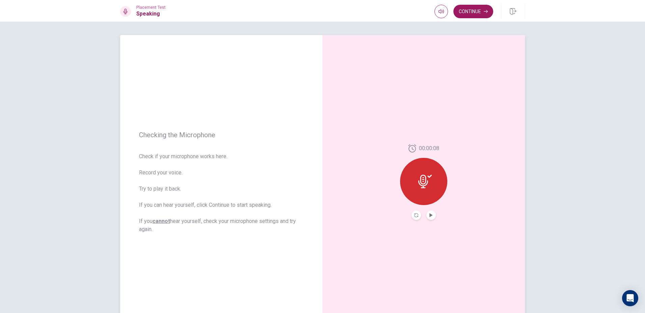
click at [465, 200] on div "00:00:08" at bounding box center [424, 182] width 202 height 294
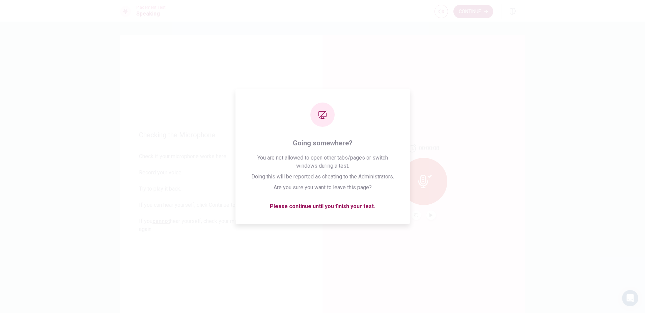
drag, startPoint x: 474, startPoint y: 26, endPoint x: 590, endPoint y: 328, distance: 323.5
click at [590, 313] on html "This site uses cookies, as explained in our Privacy Policy . If you agree to th…" at bounding box center [322, 156] width 645 height 313
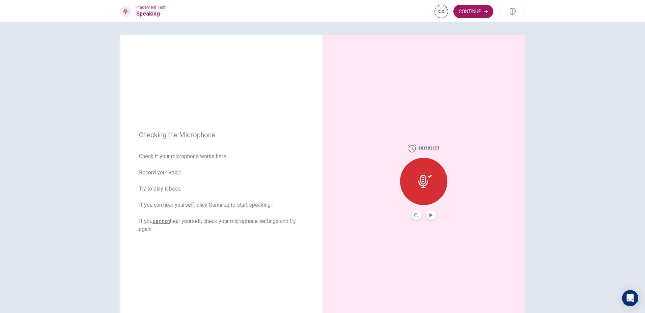
click at [594, 207] on div "Checking the Microphone Check if your microphone works here. Record your voice.…" at bounding box center [322, 168] width 645 height 292
click at [490, 26] on div "Checking the Microphone Check if your microphone works here. Record your voice.…" at bounding box center [322, 168] width 645 height 292
click at [487, 12] on icon "button" at bounding box center [486, 11] width 4 height 4
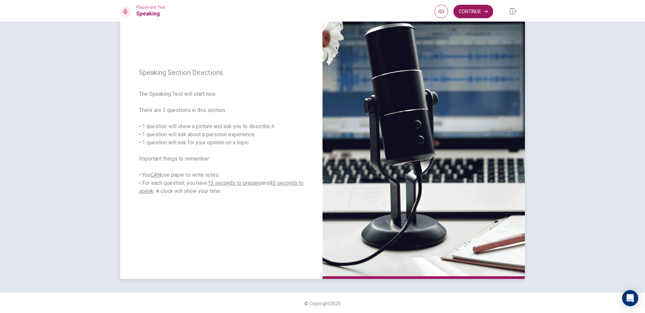
scroll to position [51, 0]
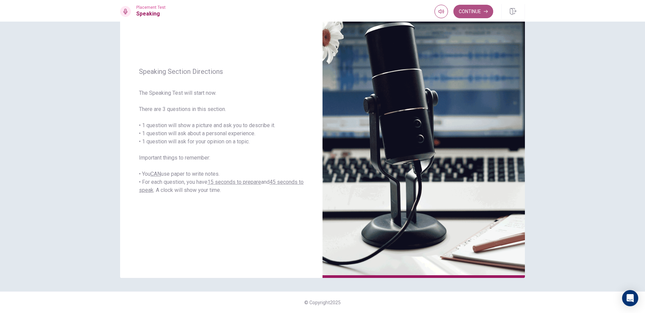
click at [487, 12] on icon "button" at bounding box center [486, 11] width 4 height 3
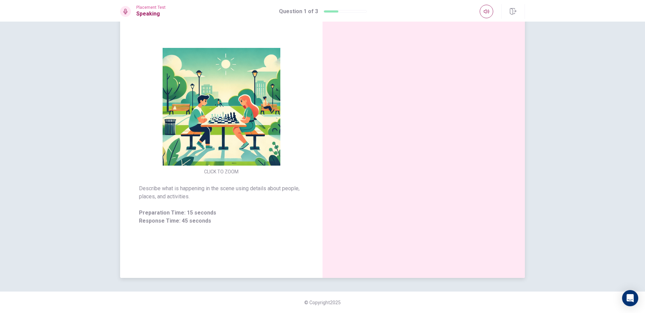
scroll to position [18, 0]
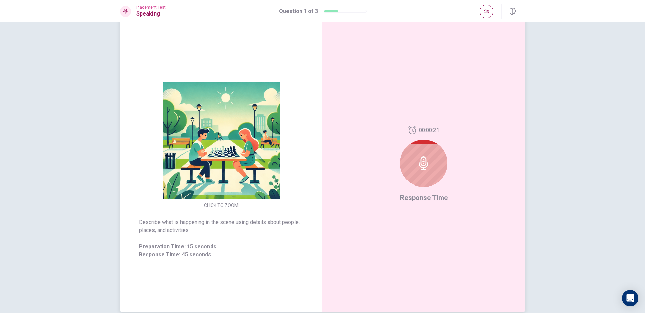
click at [408, 175] on div at bounding box center [423, 163] width 47 height 47
click at [426, 167] on icon at bounding box center [423, 163] width 13 height 13
click at [417, 153] on div at bounding box center [423, 163] width 47 height 47
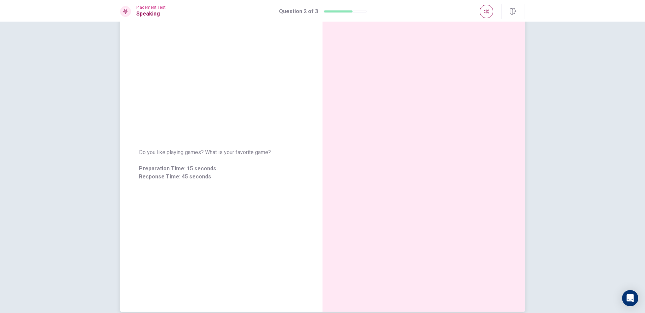
scroll to position [0, 0]
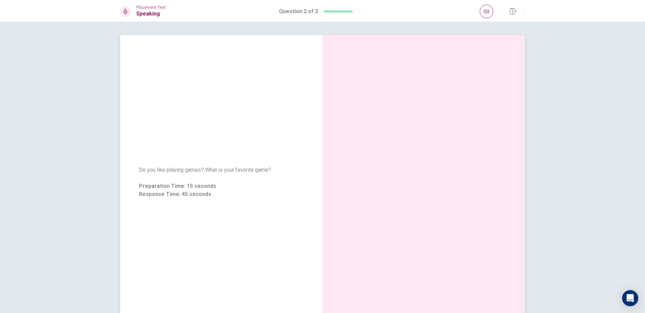
click at [253, 128] on div "Do you like playing games? What is your favorite game? Preparation Time: 15 sec…" at bounding box center [221, 182] width 202 height 294
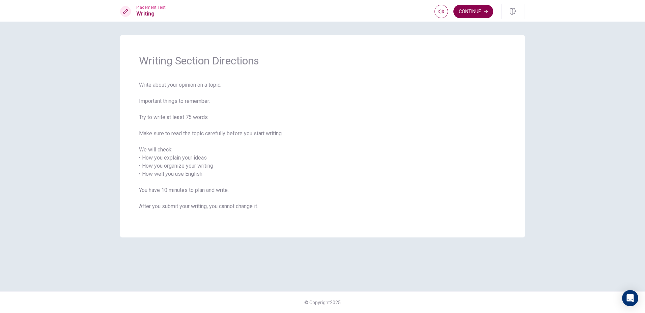
click at [464, 12] on button "Continue" at bounding box center [473, 11] width 40 height 13
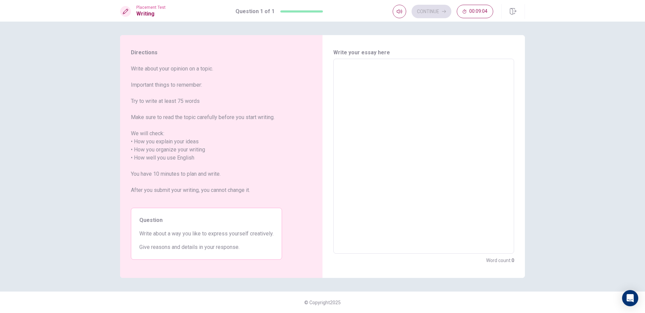
click at [481, 93] on textarea at bounding box center [423, 156] width 171 height 184
type textarea "a"
type textarea "x"
type textarea "aB"
type textarea "x"
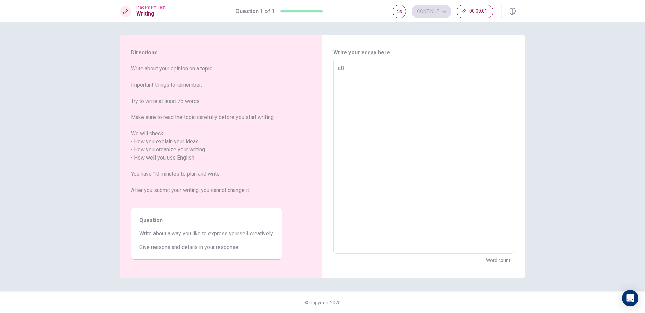
type textarea "aBO"
type textarea "x"
type textarea "aBOU"
type textarea "x"
type textarea "aBO"
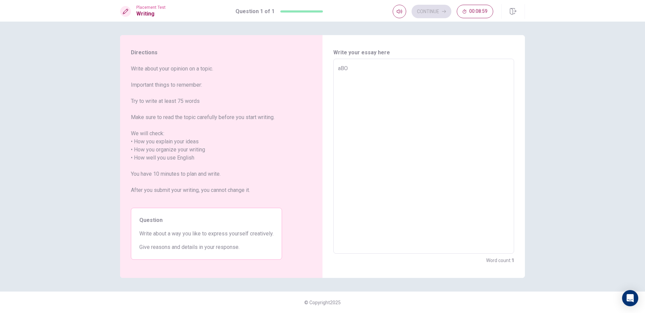
type textarea "x"
type textarea "aB"
type textarea "x"
type textarea "a"
type textarea "x"
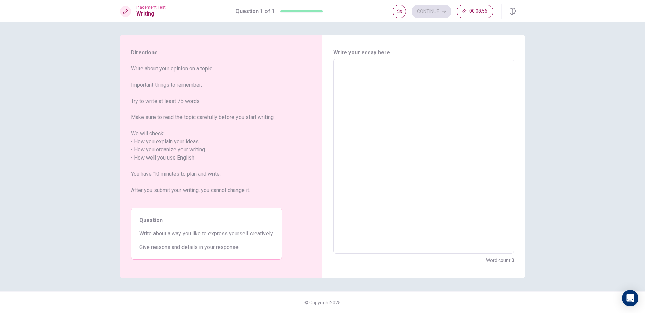
type textarea "A"
type textarea "x"
type textarea "AB"
type textarea "x"
type textarea "A"
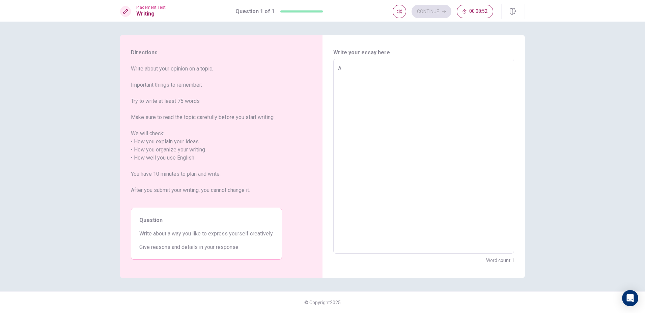
type textarea "x"
type textarea "AB"
type textarea "x"
type textarea "A="
type textarea "x"
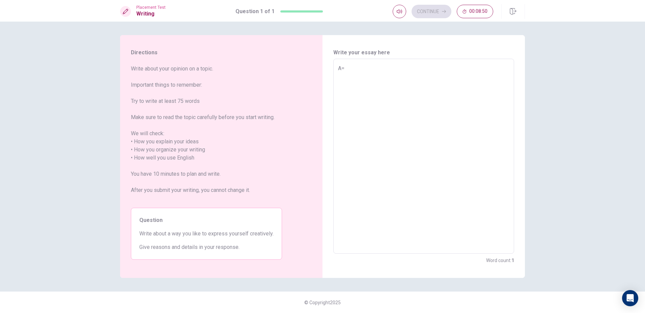
type textarea "A"
type textarea "x"
type textarea "AB"
type textarea "x"
type textarea "A"
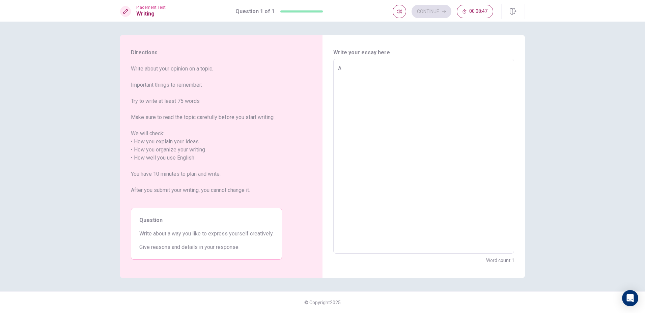
type textarea "x"
type textarea "Ab"
type textarea "x"
type textarea "Abi"
type textarea "x"
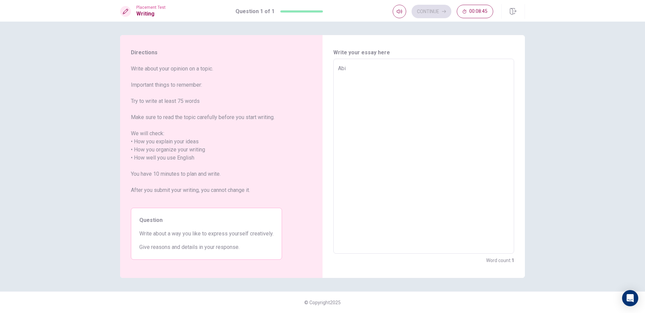
type textarea "Ab"
type textarea "x"
type textarea "Abo"
type textarea "x"
type textarea "Abou"
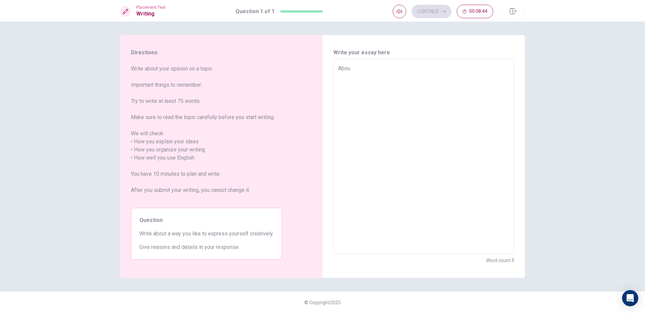
type textarea "x"
type textarea "About"
type textarea "x"
type textarea "About"
type textarea "x"
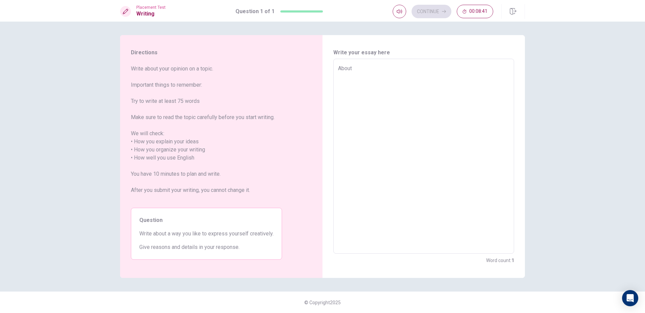
type textarea "About M"
type textarea "x"
type textarea "About"
type textarea "x"
type textarea "About"
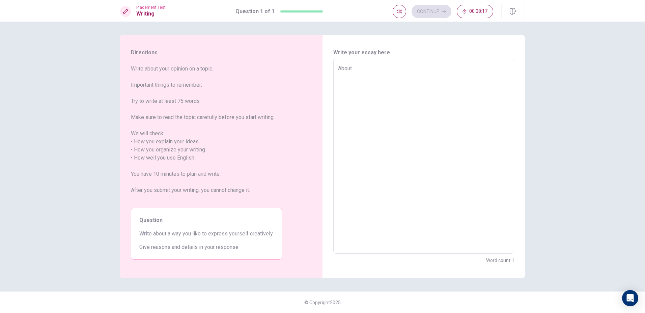
type textarea "x"
type textarea "Abou"
type textarea "x"
type textarea "Abo"
type textarea "x"
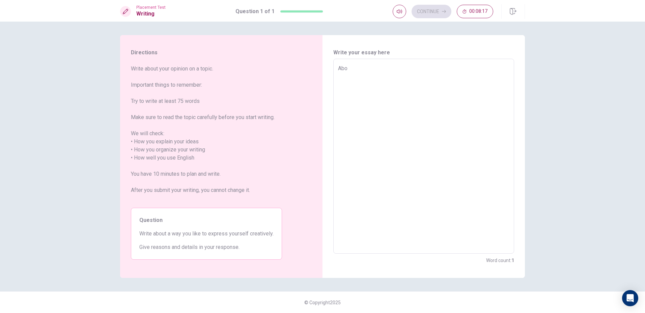
type textarea "Ab"
type textarea "x"
type textarea "A"
type textarea "x"
type textarea "I"
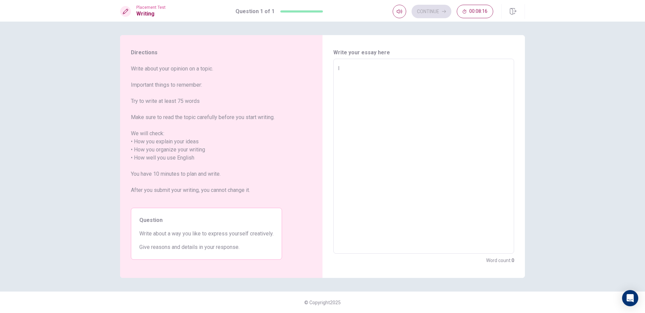
type textarea "x"
type textarea "In"
type textarea "x"
type textarea "In"
type textarea "x"
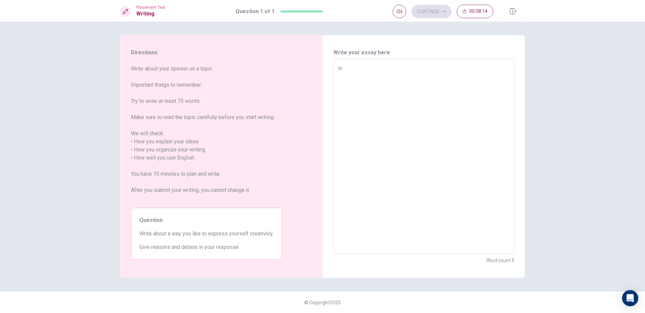
type textarea "In m"
type textarea "x"
type textarea "In my"
type textarea "x"
type textarea "In my"
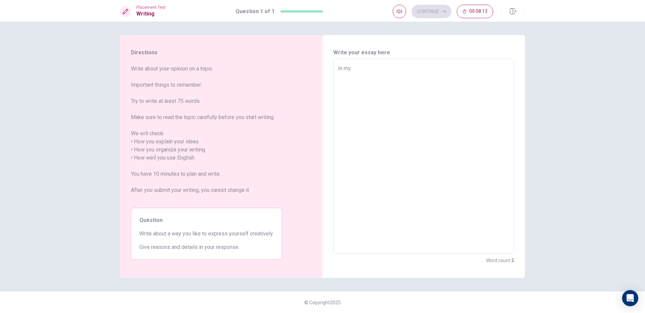
type textarea "x"
type textarea "In my o"
type textarea "x"
type textarea "In my op"
type textarea "x"
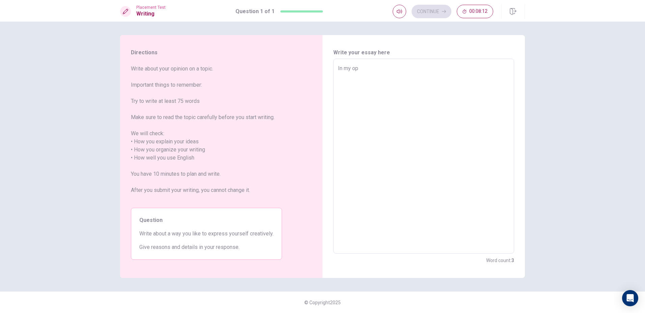
type textarea "In my opi"
type textarea "x"
type textarea "In my opin"
type textarea "x"
type textarea "In my opini"
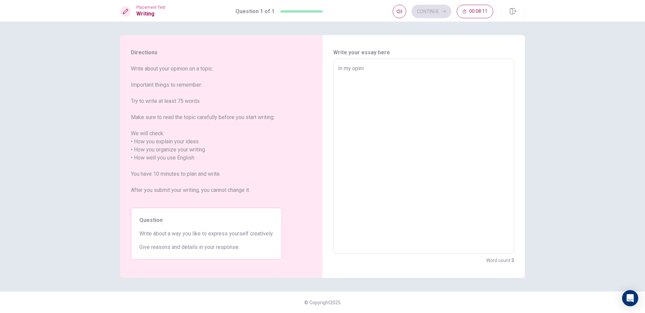
type textarea "x"
type textarea "In my opinio"
type textarea "x"
type textarea "In my opinion"
type textarea "x"
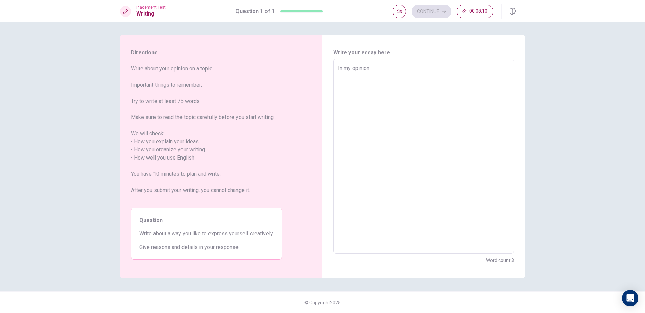
type textarea "In my opinions"
type textarea "x"
type textarea "In my opinions<"
type textarea "x"
type textarea "In my opinions"
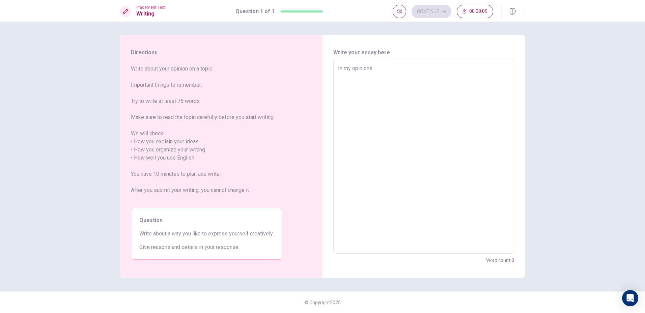
type textarea "x"
type textarea "In my opinions,"
type textarea "x"
type textarea "In my opinions,t"
type textarea "x"
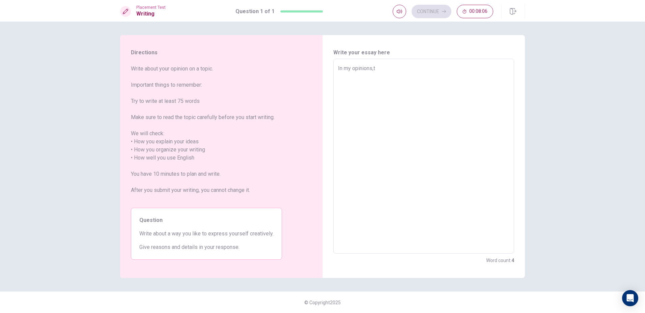
type textarea "In my opinions,to"
type textarea "x"
type textarea "In my opinions,top"
type textarea "x"
type textarea "In my opinions,topi"
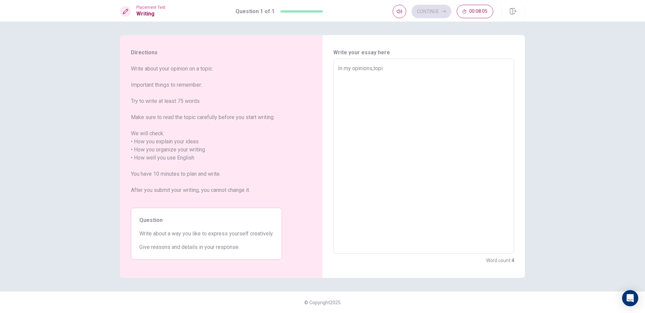
type textarea "x"
type textarea "In my opinions,topic"
type textarea "x"
type textarea "In my opinions,topic"
type textarea "x"
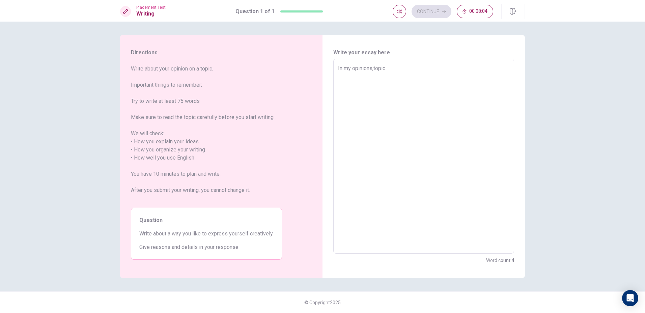
type textarea "In my opinions,topic i"
type textarea "x"
type textarea "In my opinions,topic is"
type textarea "x"
type textarea "In my opinions,topic is"
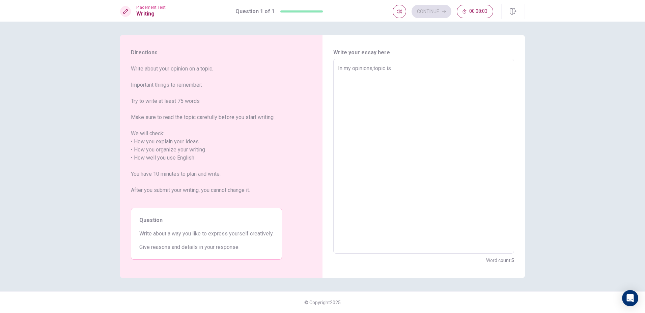
type textarea "x"
type textarea "In my opinions,topic is o"
type textarea "x"
type textarea "In my opinions,topic is on"
type textarea "x"
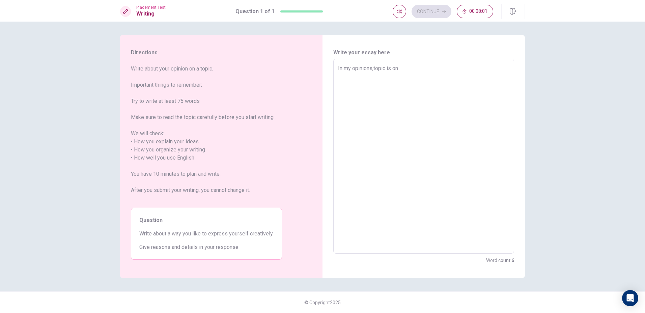
type textarea "In my opinions,topic is one"
type textarea "x"
type textarea "In my opinions,topic is one"
type textarea "x"
type textarea "In my opinions,topic is one o"
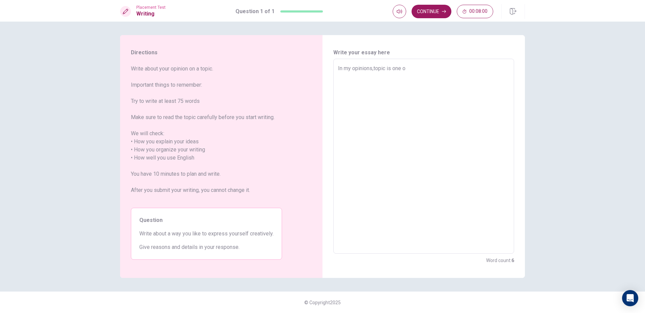
type textarea "x"
type textarea "In my opinions,topic is one of"
type textarea "x"
type textarea "In my opinions,topic is one of"
type textarea "x"
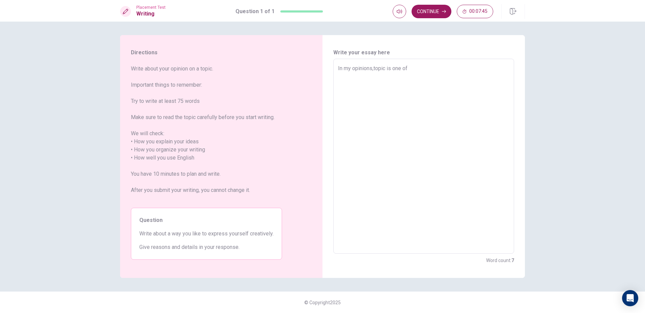
type textarea "In my opinions,topic is one of"
type textarea "x"
type textarea "In my opinions,topic is one o"
type textarea "x"
type textarea "In my opinions,topic is one"
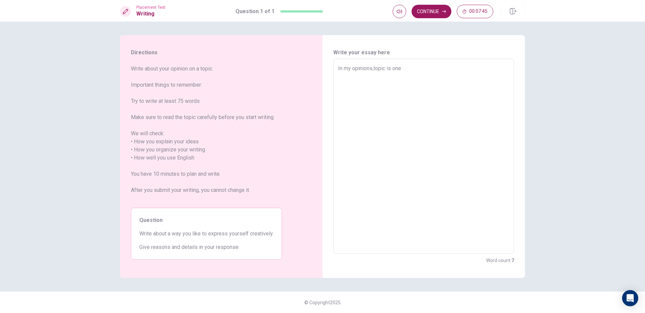
type textarea "x"
type textarea "In my opinions,topic is one"
type textarea "x"
type textarea "In my opinions,topic is on"
type textarea "x"
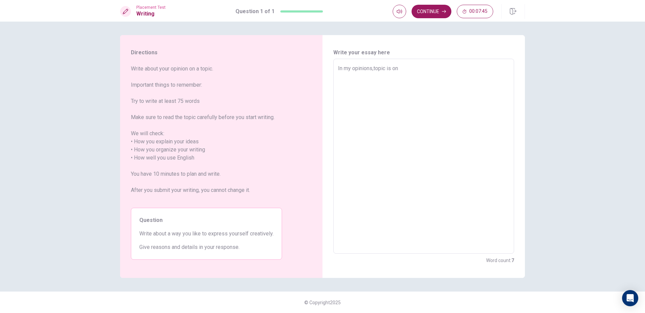
type textarea "In my opinions,topic is o"
type textarea "x"
type textarea "In my opinions,topic is"
type textarea "x"
type textarea "In my opinions,topic is"
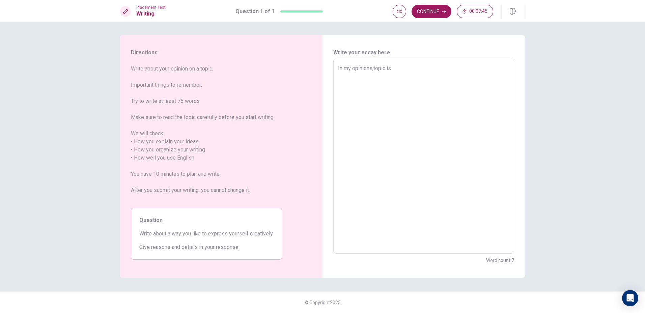
type textarea "x"
type textarea "In my opinions,topic i"
type textarea "x"
type textarea "In my opinions,topic"
type textarea "x"
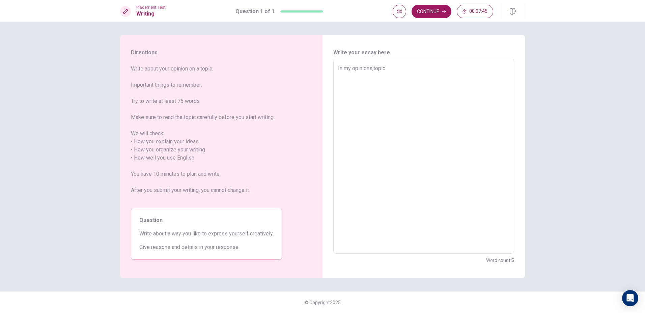
type textarea "In my opinions,topic"
type textarea "x"
type textarea "In my opinions,topi"
type textarea "x"
type textarea "In my opinions,top"
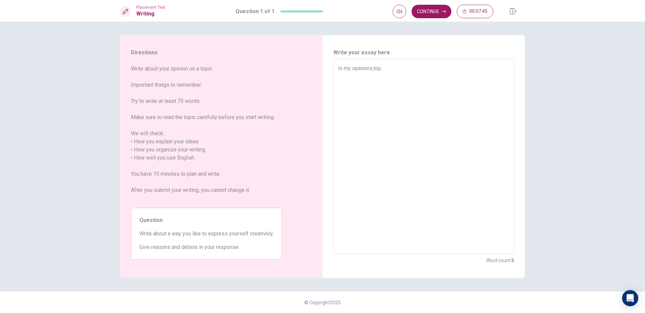
type textarea "x"
type textarea "In my opinions,to"
type textarea "x"
type textarea "In my opinions,t"
type textarea "x"
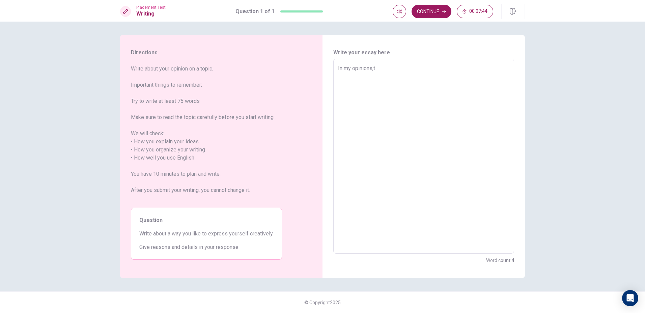
type textarea "In my opinions,"
type textarea "x"
type textarea "In my opinions,"
type textarea "x"
type textarea "In my opinions,"
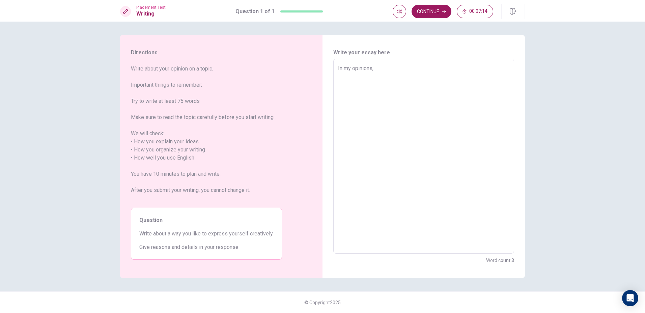
type textarea "x"
type textarea "In my opinions, t"
type textarea "x"
type textarea "In my opinions, th"
type textarea "x"
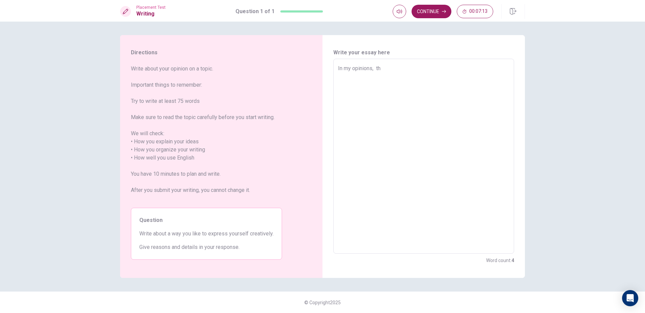
type textarea "In my opinions, the"
type textarea "x"
type textarea "In my opinions, the"
type textarea "x"
type textarea "In my opinions, the w"
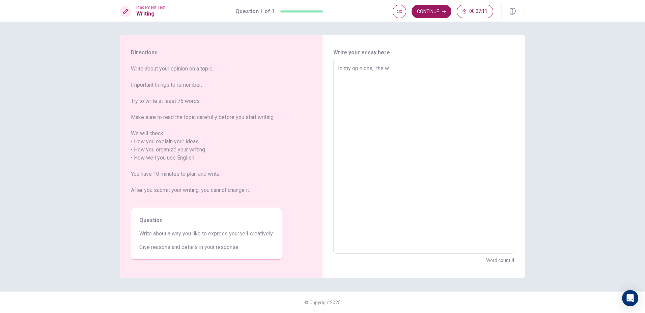
type textarea "x"
type textarea "In my opinions, the wa"
type textarea "x"
type textarea "In my opinions, the way"
type textarea "x"
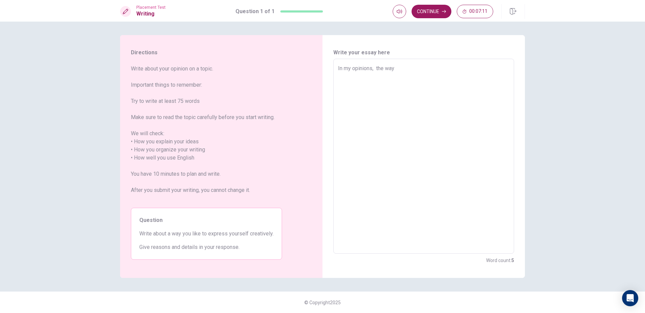
type textarea "In my opinions, the way"
type textarea "x"
type textarea "In my opinions, the way I"
type textarea "x"
type textarea "In my opinions, the way I"
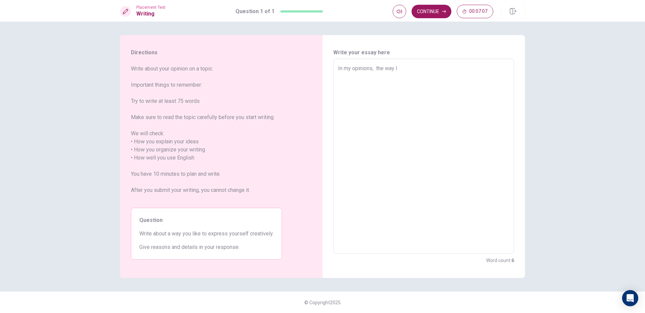
type textarea "x"
type textarea "In my opinions, the way I l"
type textarea "x"
type textarea "In my opinions, the way I li"
type textarea "x"
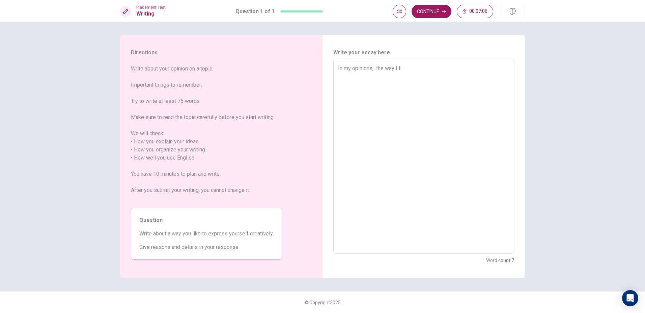
type textarea "In my opinions, the way I lik"
type textarea "x"
type textarea "In my opinions, the way I like"
type textarea "x"
type textarea "In my opinions, the way I like"
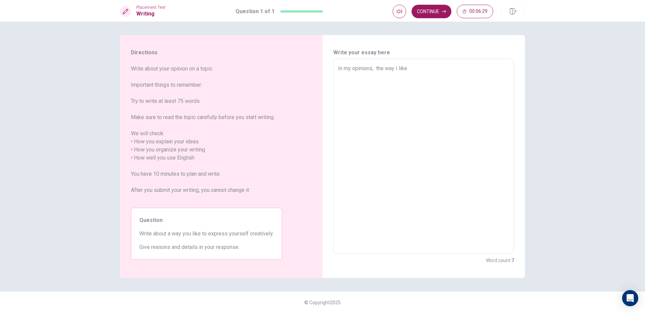
type textarea "x"
type textarea "In my opinions, the way I like t"
type textarea "x"
type textarea "In my opinions, the way I like to"
type textarea "x"
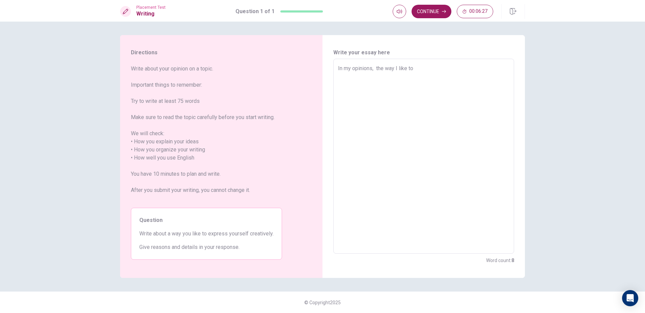
type textarea "In my opinions, the way I like to"
type textarea "x"
type textarea "In my opinions, the way I like to e"
click at [396, 67] on textarea "In my opinions, the way I like to express myself creatively is in the art" at bounding box center [423, 156] width 171 height 184
click at [488, 123] on textarea "In my opinions, the way I like to express myself creatively is in the art" at bounding box center [423, 156] width 171 height 184
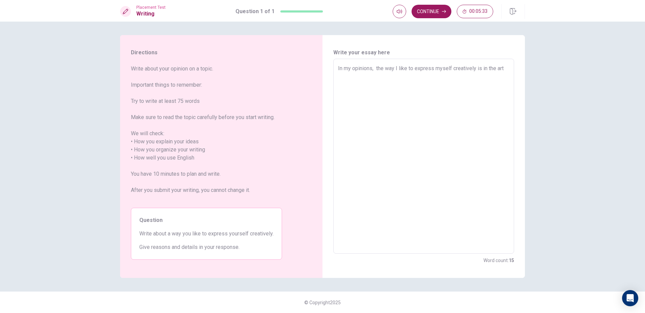
click at [396, 66] on textarea "In my opinions, the way I like to express myself creatively is in the art" at bounding box center [423, 156] width 171 height 184
click at [396, 95] on textarea "In my opinions, the way I like to express myself creatively is in the art" at bounding box center [423, 156] width 171 height 184
click at [405, 97] on textarea "In my opinions, the way I like to express myself creatively is in the art" at bounding box center [423, 156] width 171 height 184
click at [396, 67] on textarea "In my opinions, the way I like to express myself creatively is in the art" at bounding box center [423, 156] width 171 height 184
click at [484, 75] on textarea "In my opinions, the way which I like to express myself creatively is in the art" at bounding box center [423, 156] width 171 height 184
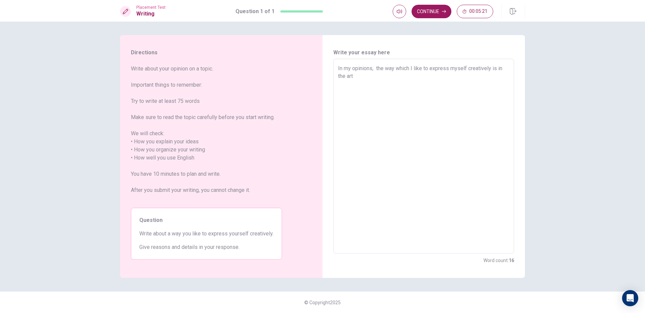
click at [485, 86] on textarea "In my opinions, the way which I like to express myself creatively is in the art" at bounding box center [423, 156] width 171 height 184
click at [380, 63] on div "In my opinions, the way which I like to express myself creatively is in the art…" at bounding box center [423, 156] width 181 height 195
click at [381, 82] on textarea "In my opinions, the way which I like to express myself creatively is in the art" at bounding box center [423, 156] width 171 height 184
drag, startPoint x: 413, startPoint y: 76, endPoint x: 396, endPoint y: 75, distance: 16.6
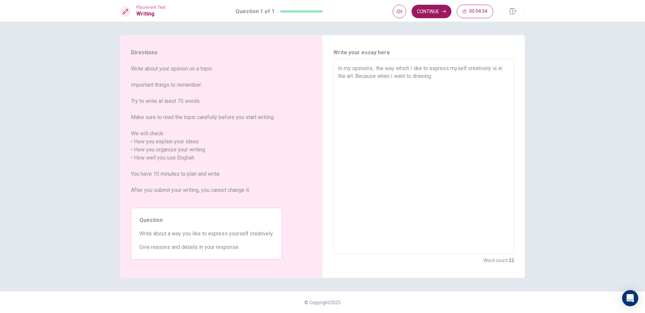
click at [396, 75] on textarea "In my opinions, the way which I like to express myself creatively is in the art…" at bounding box center [423, 156] width 171 height 184
click at [434, 77] on textarea "In my opinions, the way which I like to express myself creatively is in the art…" at bounding box center [423, 156] width 171 height 184
click at [432, 78] on textarea "In my opinions, the way which I like to express myself creatively is in the art…" at bounding box center [423, 156] width 171 height 184
click at [448, 78] on textarea "In my opinions, the way which I like to express myself creatively is in the art…" at bounding box center [423, 156] width 171 height 184
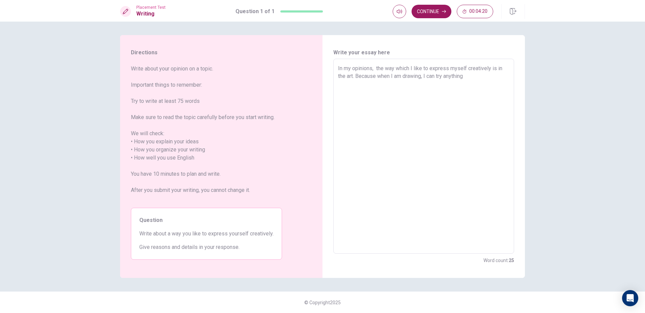
click at [446, 77] on textarea "In my opinions, the way which I like to express myself creatively is in the art…" at bounding box center [423, 156] width 171 height 184
click at [510, 74] on div "In my opinions, the way which I like to express myself creatively is in the art…" at bounding box center [423, 156] width 181 height 195
click at [506, 75] on textarea "In my opinions, the way which I like to express myself creatively is in the art…" at bounding box center [423, 156] width 171 height 184
click at [496, 91] on textarea "In my opinions, the way which I like to express myself creatively is in the art…" at bounding box center [423, 156] width 171 height 184
click at [471, 115] on textarea "In my opinions, the way which I like to express myself creatively is in the art…" at bounding box center [423, 156] width 171 height 184
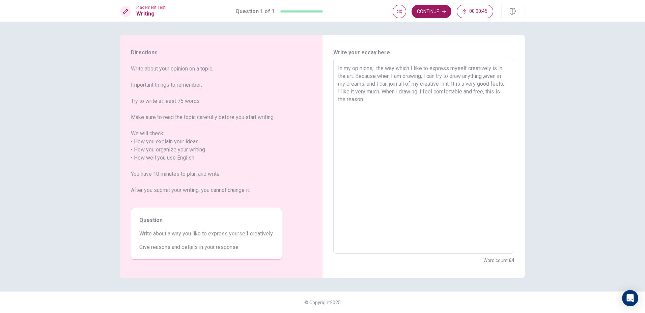
click at [470, 115] on textarea "In my opinions, the way which I like to express myself creatively is in the art…" at bounding box center [423, 156] width 171 height 184
click at [470, 103] on textarea "In my opinions, the way which I like to express myself creatively is in the art…" at bounding box center [423, 156] width 171 height 184
click at [487, 93] on textarea "In my opinions, the way which I like to express myself creatively is in the art…" at bounding box center [423, 156] width 171 height 184
click at [494, 100] on textarea "In my opinions, the way which I like to express myself creatively is in the art…" at bounding box center [423, 156] width 171 height 184
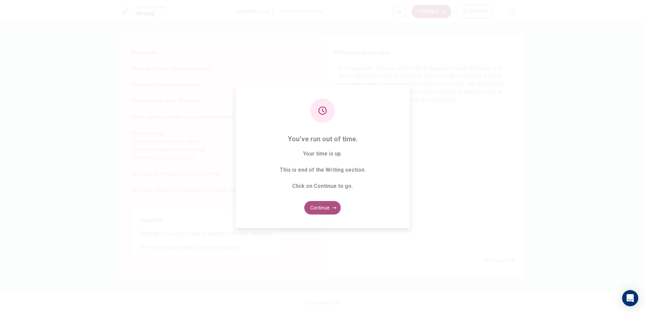
click at [322, 207] on button "Continue" at bounding box center [322, 207] width 36 height 13
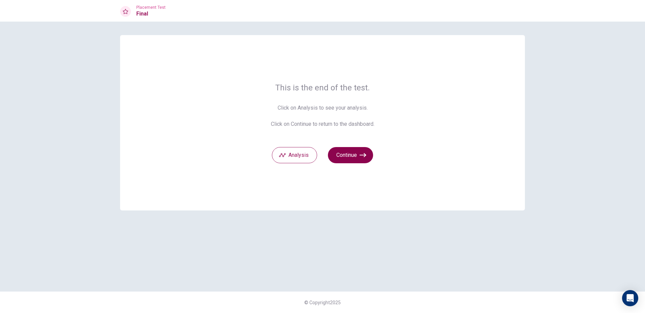
click at [359, 160] on button "Continue" at bounding box center [350, 155] width 45 height 16
